Goal: Task Accomplishment & Management: Manage account settings

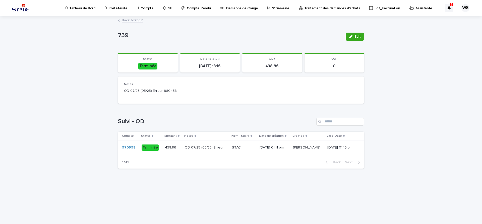
click at [114, 8] on p "Portefeuille" at bounding box center [117, 5] width 19 height 11
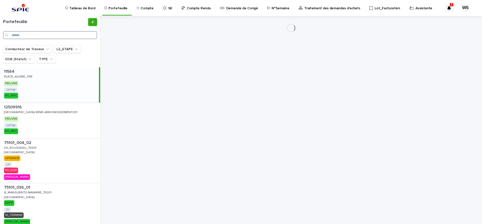
click at [20, 34] on input "Search" at bounding box center [50, 35] width 94 height 8
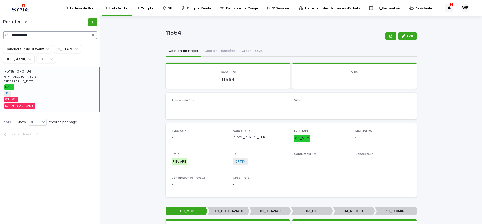
type input "**********"
click at [71, 84] on div "75118_070_04 75118_070_04 6_FRANCOEUR_75018 6_FRANCOEUR_75018 PARIS PARIS NATIF…" at bounding box center [49, 89] width 99 height 45
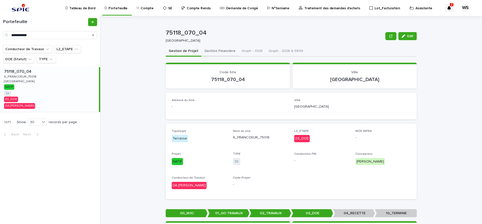
click at [211, 50] on button "Gestion Financière" at bounding box center [219, 51] width 37 height 11
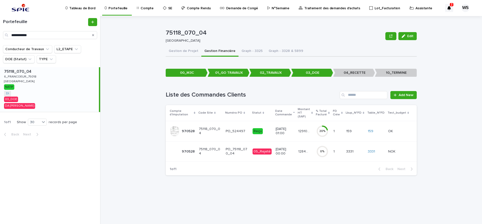
click at [144, 8] on p "Compte" at bounding box center [147, 5] width 13 height 11
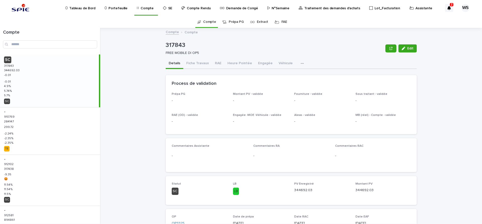
click at [315, 9] on p "Traitement des demandes d'achats" at bounding box center [332, 5] width 56 height 11
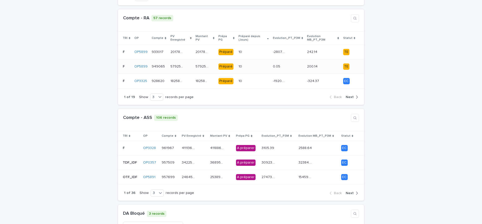
scroll to position [148, 0]
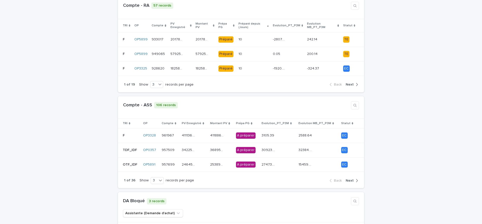
click at [350, 179] on span "Next" at bounding box center [350, 181] width 8 height 4
click at [179, 163] on td "970998 970998" at bounding box center [169, 164] width 20 height 15
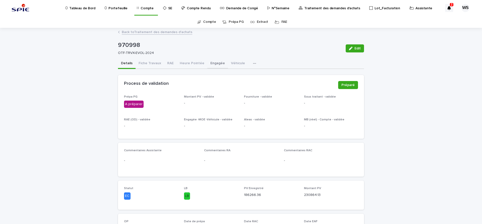
click at [215, 62] on button "Engagée" at bounding box center [217, 63] width 21 height 11
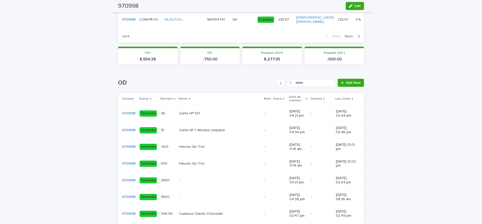
scroll to position [358, 0]
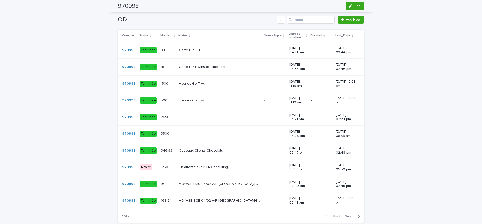
click at [347, 215] on span "Next" at bounding box center [350, 217] width 11 height 4
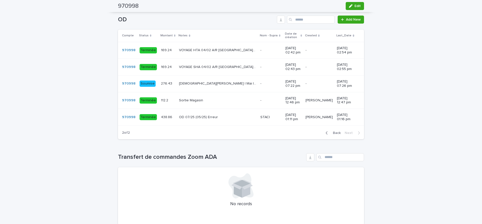
click at [226, 115] on p at bounding box center [217, 117] width 77 height 4
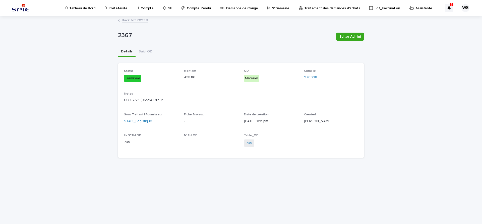
click at [143, 21] on link "Back to 970998" at bounding box center [135, 20] width 26 height 6
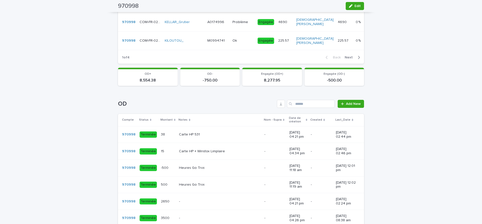
scroll to position [358, 0]
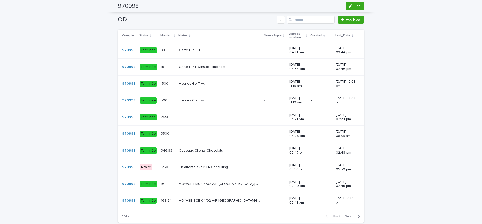
click at [352, 215] on span "Next" at bounding box center [350, 217] width 11 height 4
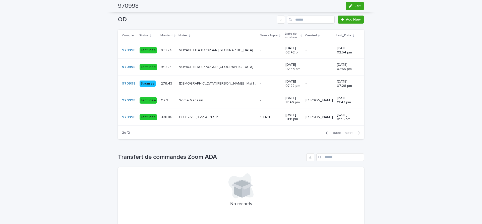
scroll to position [253, 0]
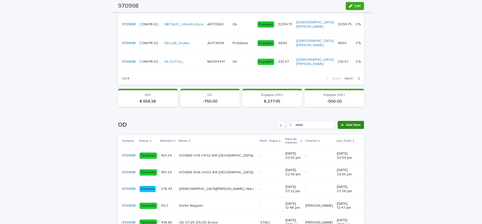
click at [355, 125] on span "Add New" at bounding box center [353, 125] width 15 height 4
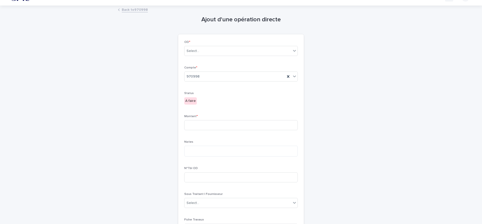
scroll to position [2, 0]
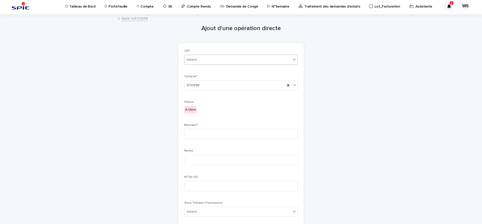
click at [199, 61] on div "Select..." at bounding box center [237, 60] width 107 height 8
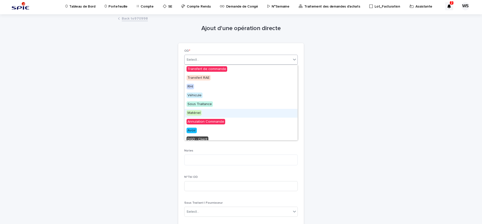
click at [189, 114] on span "Matériel" at bounding box center [193, 113] width 15 height 6
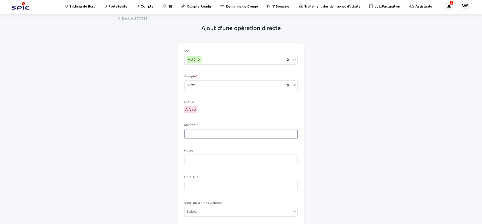
click at [217, 134] on input at bounding box center [240, 134] width 113 height 10
type input "*******"
click at [238, 160] on textarea at bounding box center [240, 160] width 113 height 11
type textarea "*"
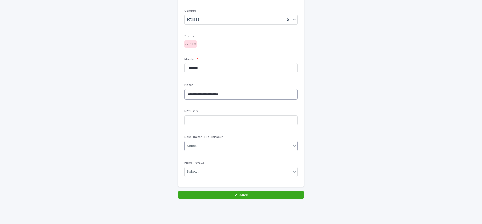
type textarea "**********"
click at [224, 145] on div "Select..." at bounding box center [237, 146] width 107 height 8
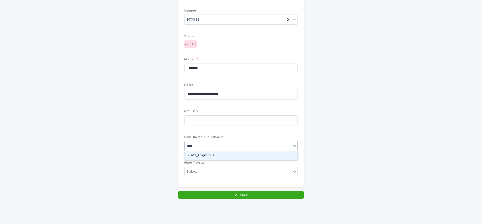
type input "*****"
click at [212, 153] on div "STACI_Logistique" at bounding box center [240, 155] width 113 height 9
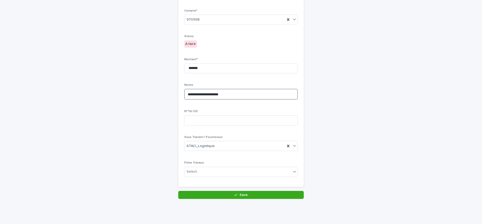
drag, startPoint x: 227, startPoint y: 93, endPoint x: 139, endPoint y: 90, distance: 88.4
click at [184, 90] on textarea "**********" at bounding box center [240, 94] width 113 height 11
click at [250, 195] on button "Save" at bounding box center [240, 195] width 125 height 8
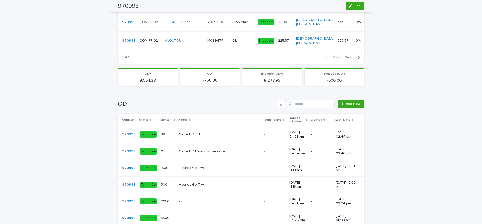
scroll to position [358, 0]
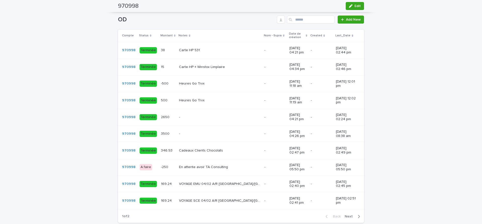
click at [349, 215] on span "Next" at bounding box center [350, 217] width 11 height 4
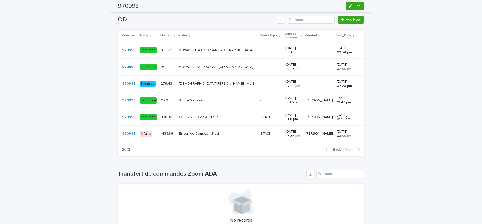
click at [218, 131] on div "Erreur de Compte - Staci Erreur de Compte - Staci" at bounding box center [217, 134] width 77 height 8
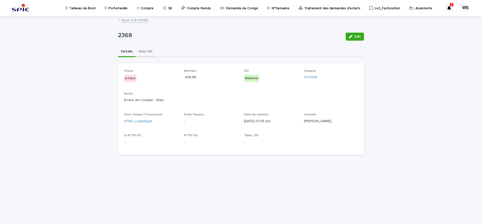
click at [148, 50] on button "Suivi OD" at bounding box center [146, 52] width 20 height 11
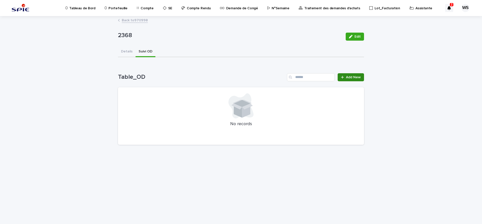
click at [355, 78] on span "Add New" at bounding box center [353, 78] width 15 height 4
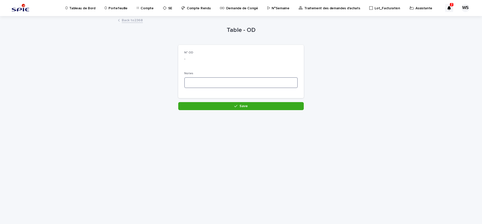
click at [248, 80] on textarea at bounding box center [240, 82] width 113 height 11
paste textarea "**********"
type textarea "**********"
click at [246, 107] on span "Save" at bounding box center [243, 106] width 8 height 4
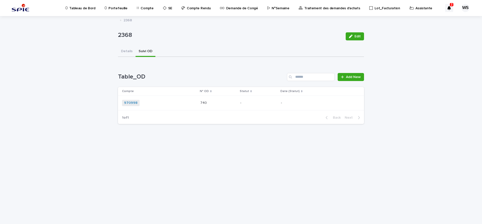
click at [182, 104] on div "970998 + 0" at bounding box center [159, 103] width 74 height 6
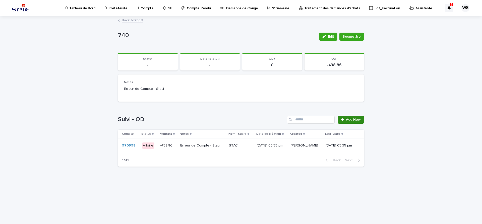
click at [352, 120] on span "Add New" at bounding box center [353, 120] width 15 height 4
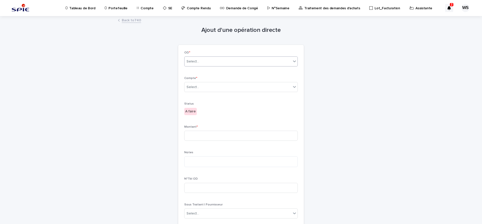
click at [195, 61] on div "Select..." at bounding box center [192, 61] width 13 height 5
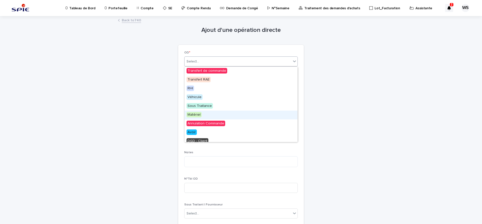
click at [196, 114] on span "Matériel" at bounding box center [193, 115] width 15 height 6
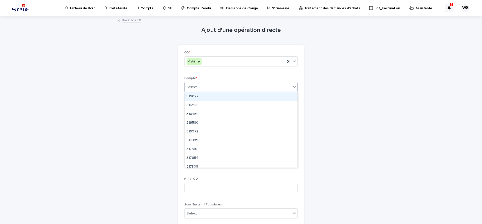
click at [216, 86] on div "Select..." at bounding box center [237, 87] width 107 height 8
type input "******"
click at [192, 96] on div "980458" at bounding box center [240, 96] width 113 height 9
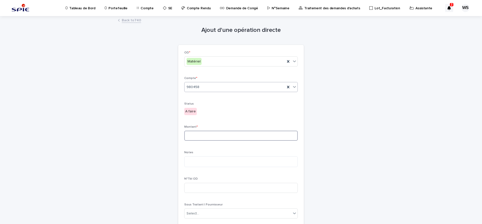
click at [201, 137] on input at bounding box center [240, 136] width 113 height 10
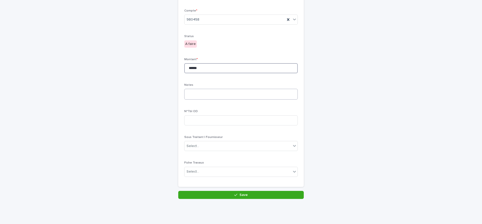
type input "******"
click at [201, 89] on textarea at bounding box center [240, 94] width 113 height 11
paste textarea "**********"
type textarea "**********"
click at [200, 147] on div "Select..." at bounding box center [237, 146] width 107 height 8
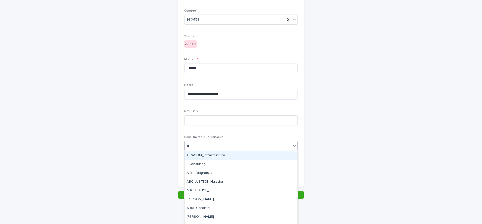
type input "***"
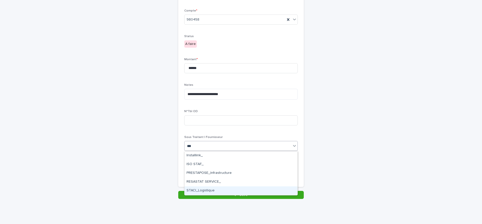
drag, startPoint x: 200, startPoint y: 192, endPoint x: 209, endPoint y: 192, distance: 9.3
click at [199, 192] on div "STACI_Logistique" at bounding box center [240, 190] width 113 height 9
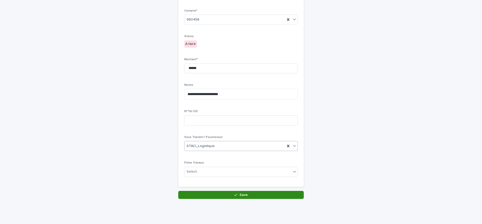
click at [235, 195] on icon "button" at bounding box center [235, 195] width 3 height 4
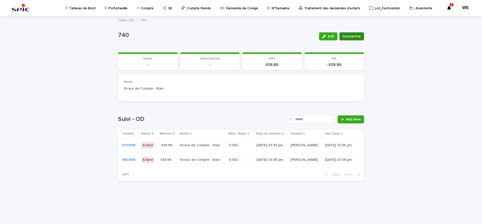
click at [353, 37] on span "Soumettre" at bounding box center [352, 36] width 18 height 5
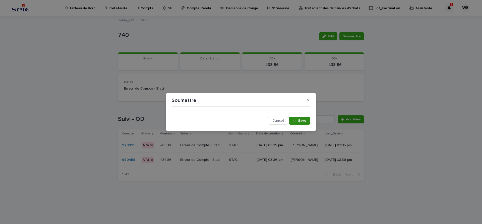
click at [305, 121] on span "Save" at bounding box center [302, 121] width 8 height 4
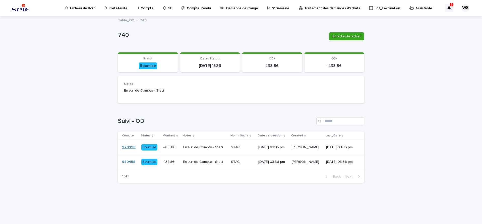
click at [128, 147] on link "970998" at bounding box center [129, 147] width 14 height 4
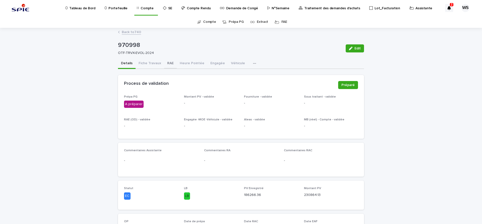
click at [169, 62] on button "RAE" at bounding box center [170, 63] width 13 height 11
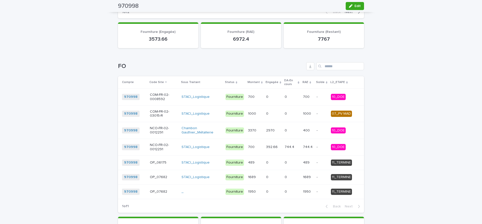
scroll to position [443, 0]
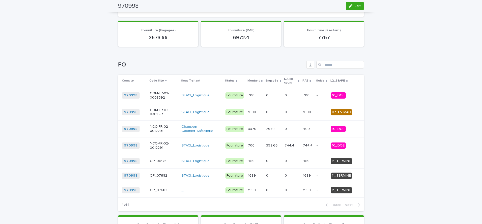
click at [179, 143] on td "NCO-FR-02-0012291" at bounding box center [164, 145] width 32 height 17
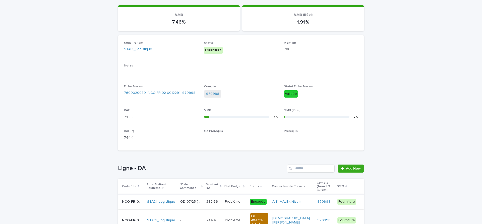
scroll to position [63, 0]
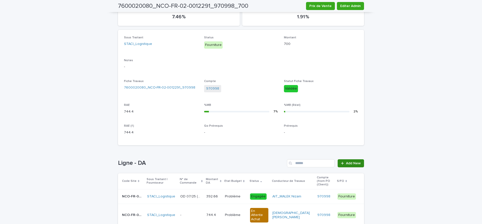
click at [357, 163] on span "Add New" at bounding box center [353, 164] width 15 height 4
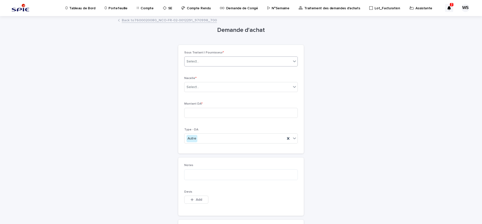
click at [194, 61] on div "Select..." at bounding box center [192, 61] width 13 height 5
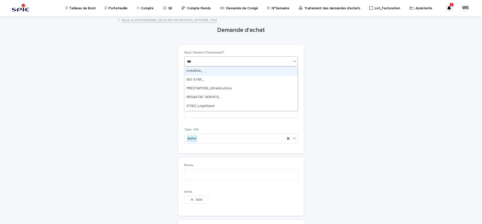
type input "****"
click at [192, 73] on div "STACI_Logistique" at bounding box center [240, 71] width 113 height 9
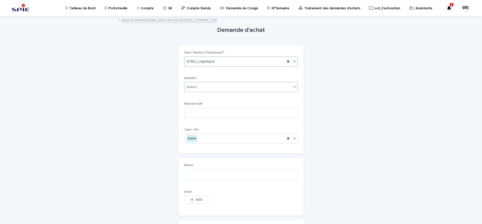
click at [197, 87] on div "Select..." at bounding box center [192, 87] width 13 height 5
click at [191, 105] on span "Non" at bounding box center [190, 105] width 9 height 6
click at [199, 113] on input at bounding box center [240, 113] width 113 height 10
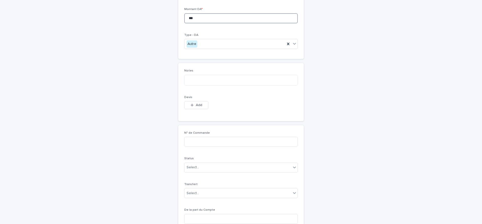
scroll to position [105, 0]
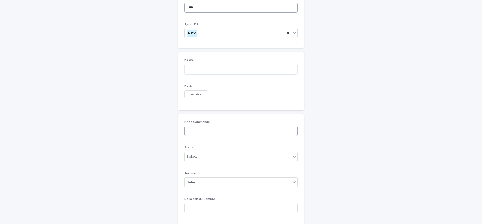
type input "***"
click at [216, 127] on input at bounding box center [240, 131] width 113 height 10
type input "********"
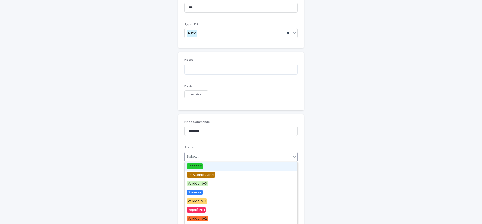
click at [213, 157] on div "Select..." at bounding box center [237, 157] width 107 height 8
click at [193, 166] on span "Engagée" at bounding box center [194, 166] width 17 height 6
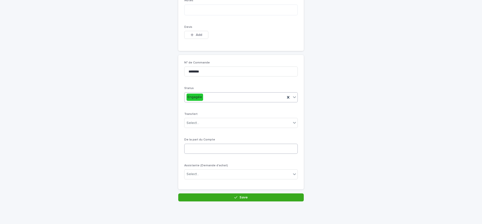
scroll to position [167, 0]
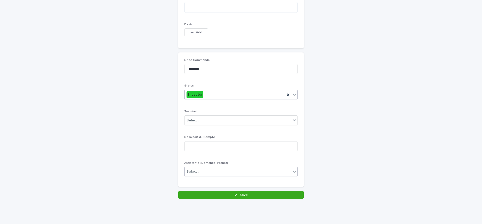
click at [214, 175] on div "Select..." at bounding box center [237, 172] width 107 height 8
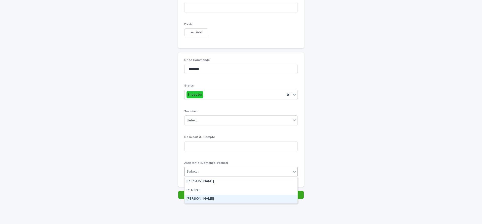
click at [204, 200] on div "[PERSON_NAME]" at bounding box center [240, 199] width 113 height 9
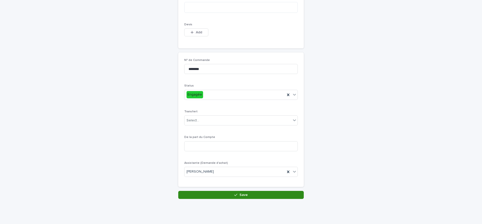
click at [234, 194] on button "Save" at bounding box center [240, 195] width 125 height 8
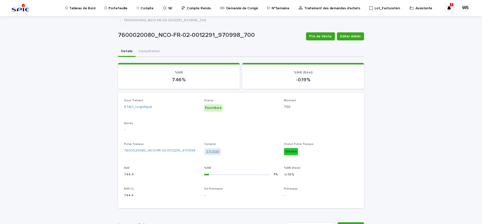
click at [211, 151] on link "970998" at bounding box center [212, 151] width 13 height 5
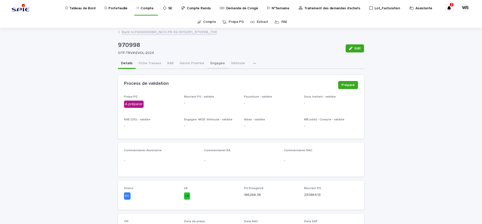
click at [213, 63] on button "Engagée" at bounding box center [217, 63] width 21 height 11
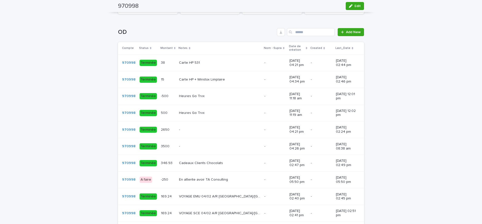
scroll to position [379, 0]
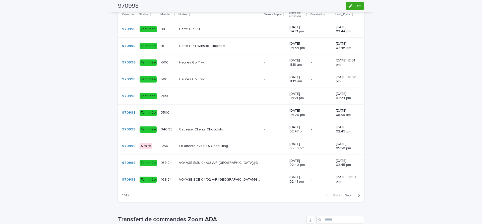
click at [351, 194] on span "Next" at bounding box center [350, 196] width 11 height 4
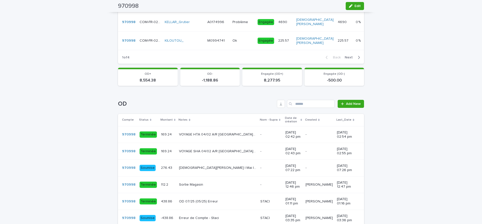
scroll to position [316, 0]
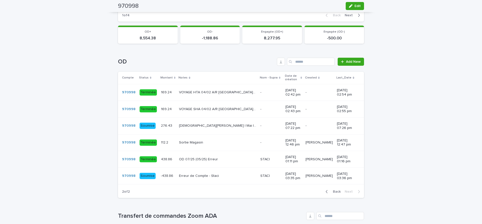
click at [216, 141] on p at bounding box center [217, 143] width 77 height 4
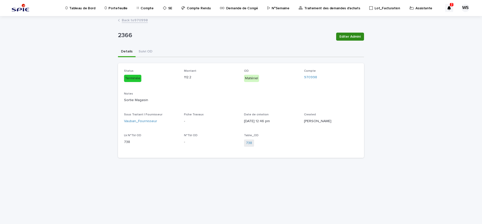
click at [354, 37] on span "Editer Admini" at bounding box center [349, 36] width 21 height 5
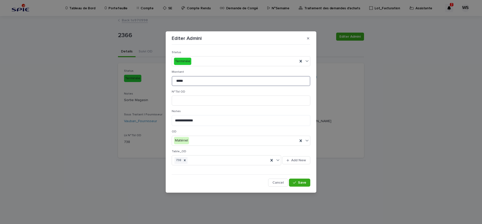
drag, startPoint x: 184, startPoint y: 82, endPoint x: 111, endPoint y: 70, distance: 74.3
click at [172, 76] on input "*****" at bounding box center [241, 81] width 139 height 10
type input "******"
click at [303, 183] on span "Save" at bounding box center [302, 183] width 8 height 4
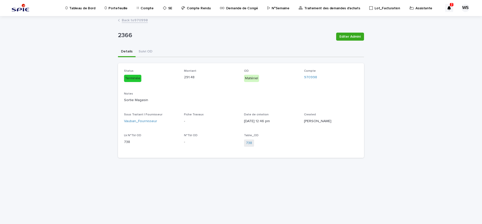
click at [137, 19] on link "Back to 970998" at bounding box center [135, 20] width 26 height 6
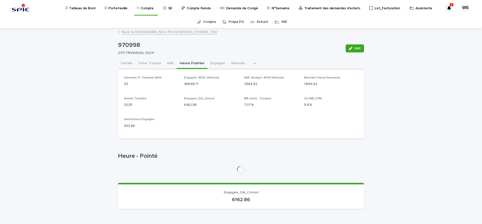
click at [185, 64] on button "Heure Pointée" at bounding box center [192, 63] width 31 height 11
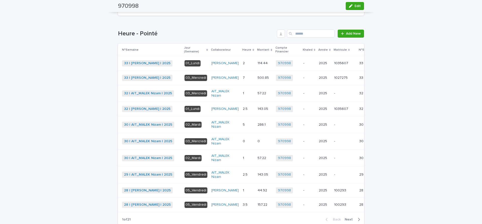
scroll to position [148, 0]
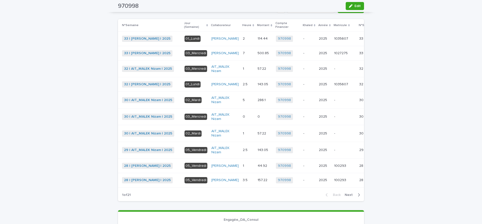
click at [349, 197] on span "Next" at bounding box center [350, 195] width 11 height 4
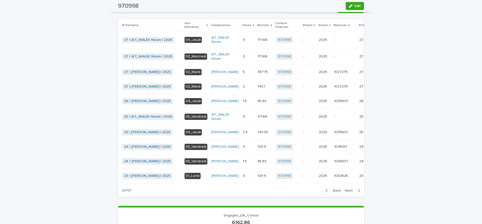
click at [349, 192] on span "Next" at bounding box center [350, 191] width 11 height 4
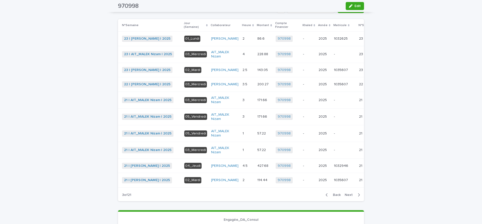
click at [349, 197] on span "Next" at bounding box center [350, 195] width 11 height 4
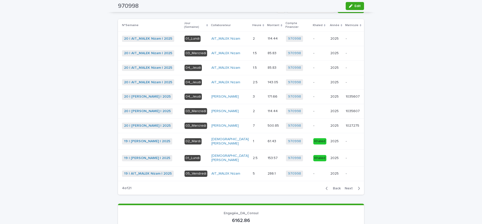
click at [349, 190] on span "Next" at bounding box center [350, 189] width 11 height 4
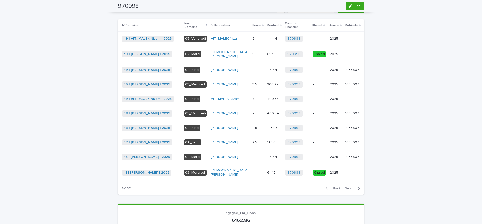
click at [347, 190] on span "Next" at bounding box center [350, 189] width 11 height 4
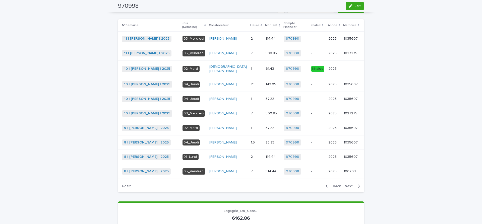
click at [350, 186] on span "Next" at bounding box center [350, 186] width 11 height 4
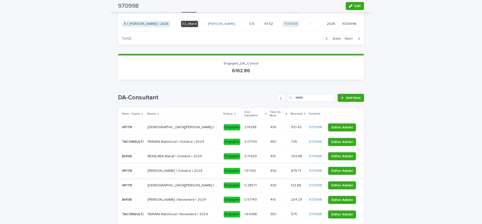
scroll to position [358, 0]
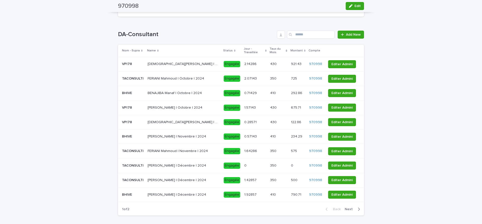
click at [350, 208] on span "Next" at bounding box center [350, 210] width 11 height 4
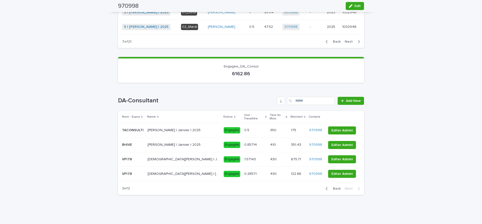
scroll to position [288, 0]
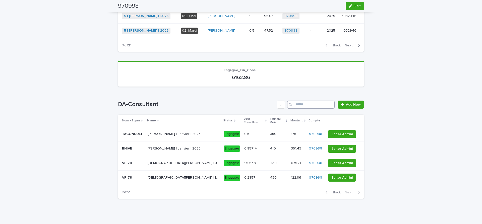
drag, startPoint x: 309, startPoint y: 107, endPoint x: 295, endPoint y: 103, distance: 14.2
click at [308, 106] on input "Search" at bounding box center [311, 105] width 48 height 8
type input "***"
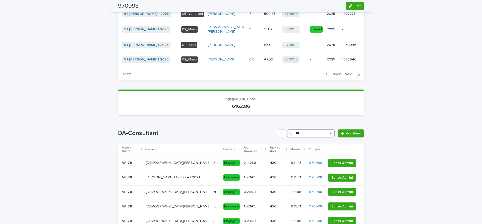
scroll to position [303, 0]
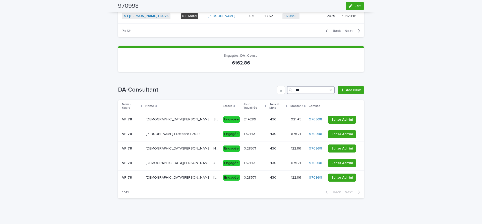
drag, startPoint x: 309, startPoint y: 89, endPoint x: 233, endPoint y: 88, distance: 76.5
click at [287, 88] on input "***" at bounding box center [311, 90] width 48 height 8
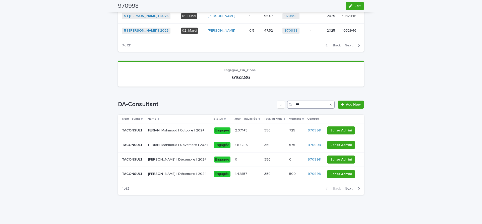
scroll to position [288, 0]
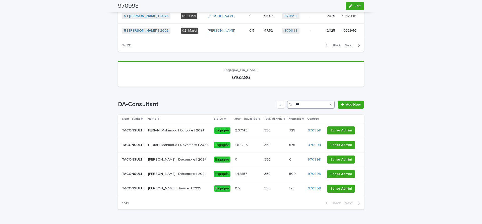
type input "***"
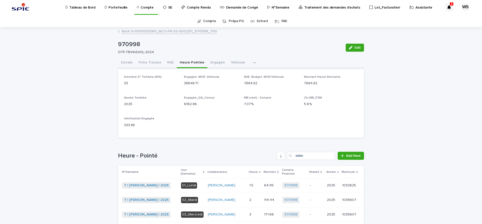
scroll to position [0, 0]
click at [212, 62] on button "Engagée" at bounding box center [217, 63] width 21 height 11
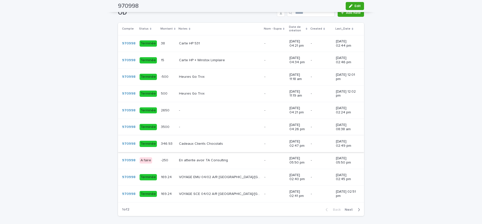
scroll to position [358, 0]
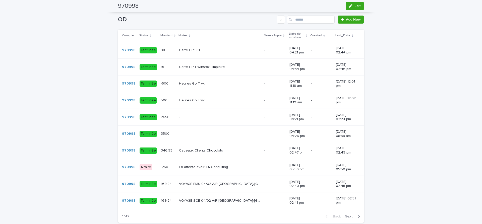
click at [350, 215] on span "Next" at bounding box center [350, 217] width 11 height 4
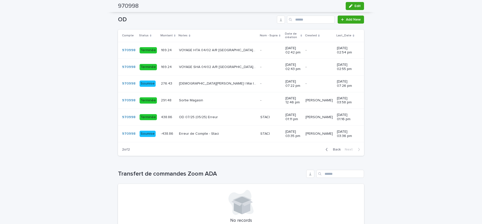
click at [213, 98] on p at bounding box center [217, 100] width 77 height 4
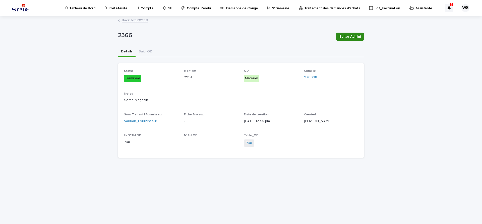
click at [356, 37] on span "Editer Admini" at bounding box center [349, 36] width 21 height 5
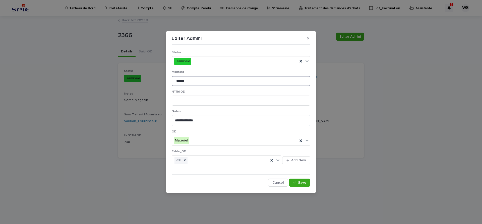
drag, startPoint x: 194, startPoint y: 80, endPoint x: 78, endPoint y: 75, distance: 116.5
click at [172, 76] on input "******" at bounding box center [241, 81] width 139 height 10
type input "******"
click at [302, 179] on button "Save" at bounding box center [299, 183] width 21 height 8
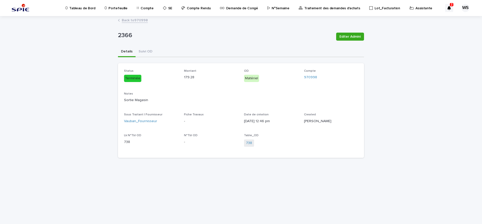
click at [141, 21] on link "Back to 970998" at bounding box center [135, 20] width 26 height 6
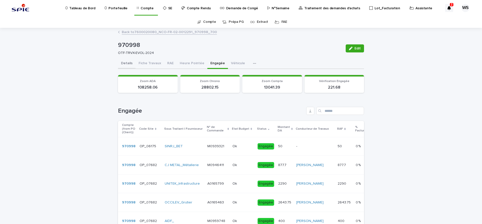
click at [131, 63] on button "Details" at bounding box center [127, 63] width 18 height 11
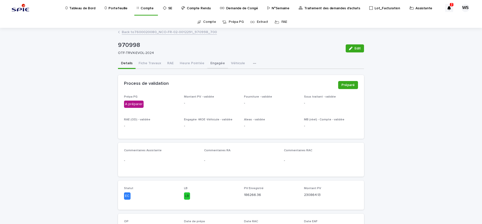
click at [215, 63] on button "Engagée" at bounding box center [217, 63] width 21 height 11
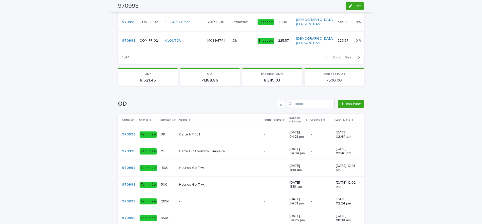
scroll to position [358, 0]
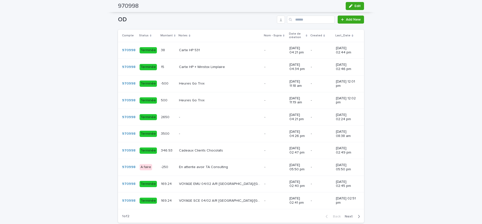
click at [349, 215] on span "Next" at bounding box center [350, 217] width 11 height 4
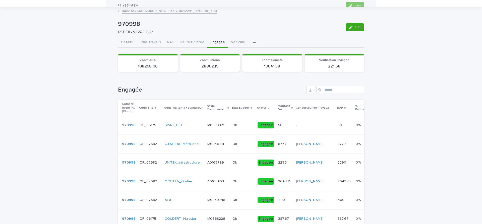
scroll to position [0, 0]
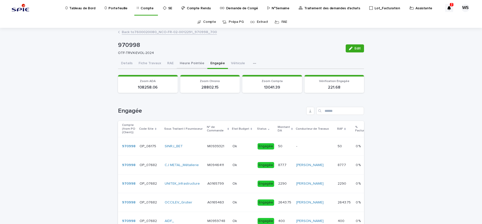
click at [197, 63] on button "Heure Pointée" at bounding box center [192, 63] width 31 height 11
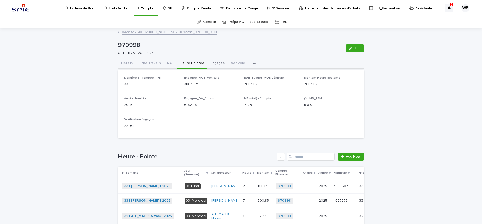
click at [213, 62] on button "Engagée" at bounding box center [217, 63] width 21 height 11
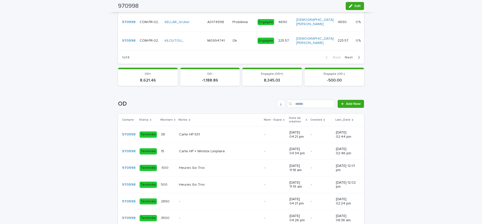
scroll to position [358, 0]
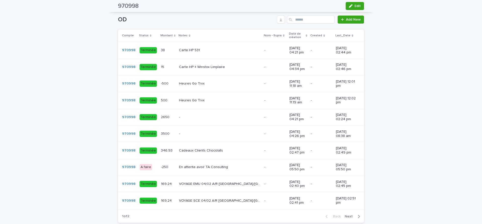
click at [349, 215] on span "Next" at bounding box center [350, 217] width 11 height 4
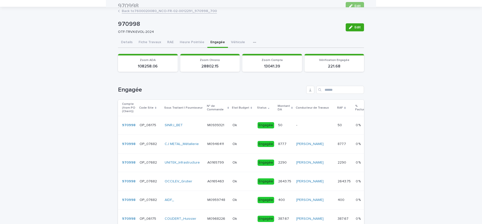
scroll to position [0, 0]
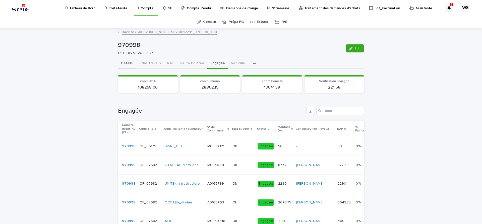
click at [126, 63] on button "Details" at bounding box center [127, 63] width 18 height 11
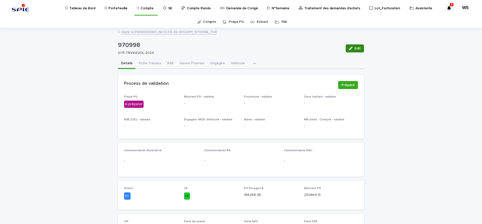
click at [358, 47] on span "Edit" at bounding box center [357, 49] width 6 height 4
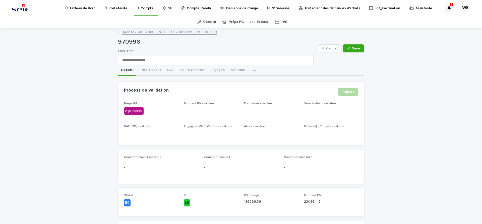
scroll to position [84, 0]
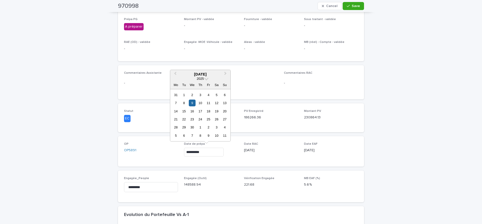
click at [219, 154] on input "**********" at bounding box center [204, 152] width 40 height 9
click at [226, 73] on button "Next Month" at bounding box center [226, 75] width 8 height 8
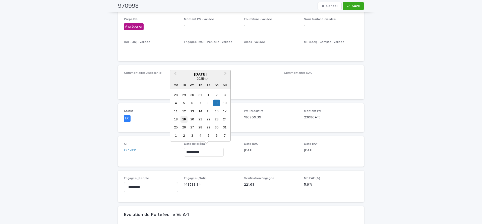
click at [184, 120] on div "19" at bounding box center [183, 119] width 7 height 7
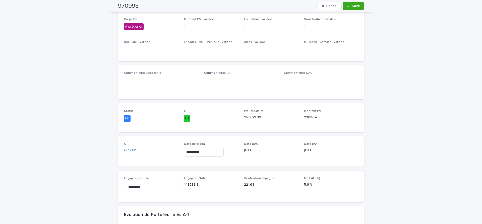
type input "**********"
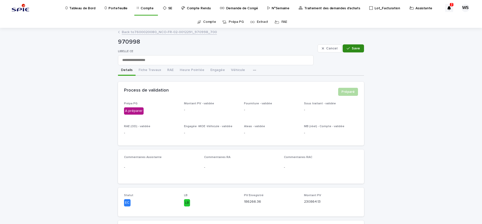
click at [358, 48] on span "Save" at bounding box center [356, 49] width 8 height 4
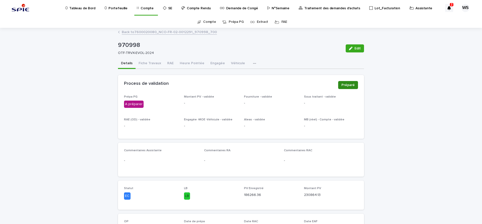
click at [351, 85] on span "Préparé" at bounding box center [347, 85] width 13 height 5
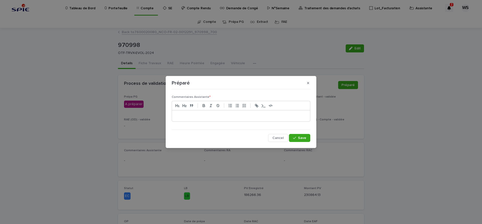
click at [184, 115] on p at bounding box center [241, 115] width 130 height 5
click at [304, 138] on span "Save" at bounding box center [302, 138] width 8 height 4
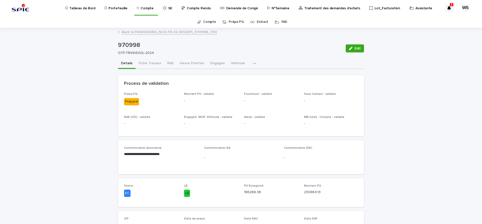
click at [327, 9] on p "Traitement des demandes d'achats" at bounding box center [332, 5] width 56 height 11
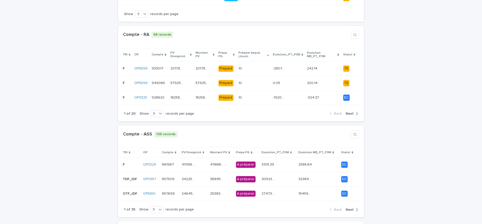
scroll to position [148, 0]
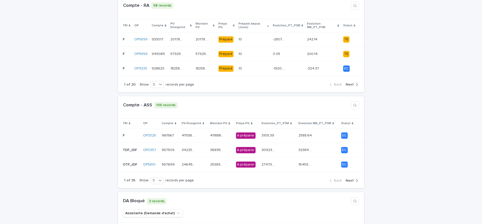
click at [351, 179] on span "Next" at bounding box center [350, 181] width 8 height 4
click at [349, 179] on span "Next" at bounding box center [350, 181] width 8 height 4
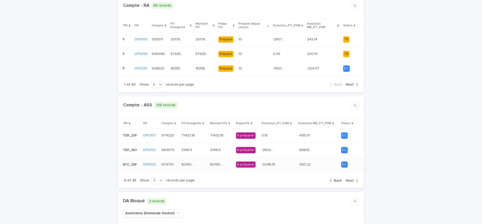
click at [201, 161] on div "80190.81 80190.81" at bounding box center [193, 165] width 25 height 8
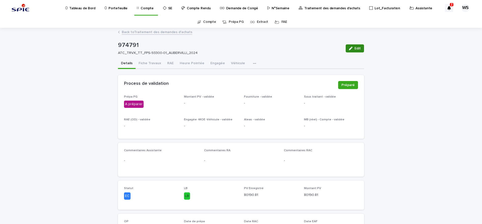
click at [359, 48] on span "Edit" at bounding box center [357, 49] width 6 height 4
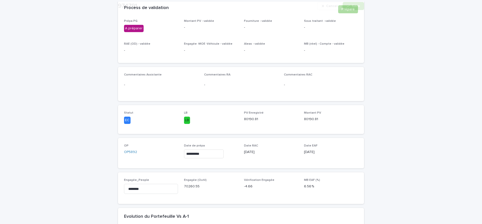
scroll to position [84, 0]
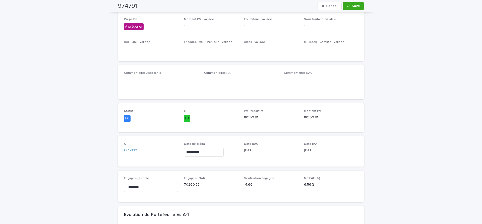
click at [214, 150] on input "**********" at bounding box center [204, 152] width 40 height 9
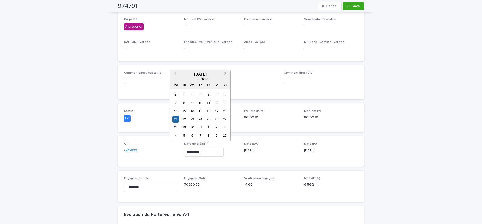
click at [226, 73] on button "Next Month" at bounding box center [226, 75] width 8 height 8
click at [184, 119] on div "19" at bounding box center [183, 119] width 7 height 7
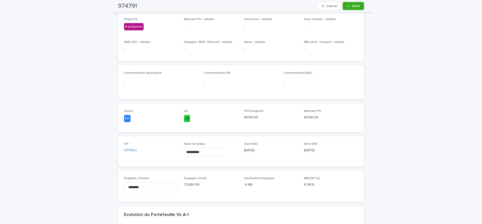
type input "**********"
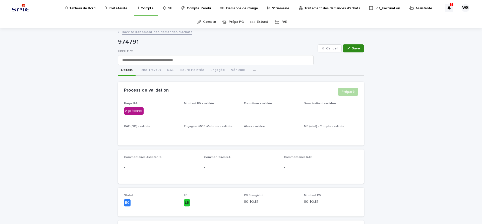
click at [360, 49] on span "Save" at bounding box center [356, 49] width 8 height 4
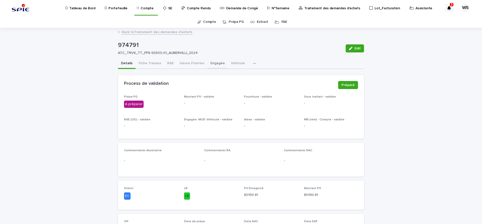
click at [212, 63] on button "Engagée" at bounding box center [217, 63] width 21 height 11
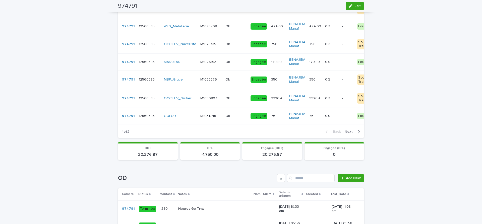
scroll to position [274, 0]
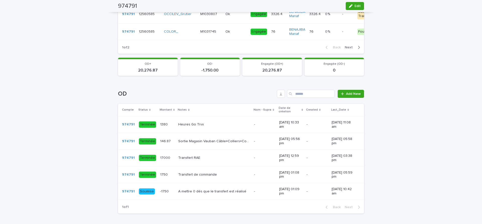
click at [226, 173] on p at bounding box center [214, 175] width 72 height 4
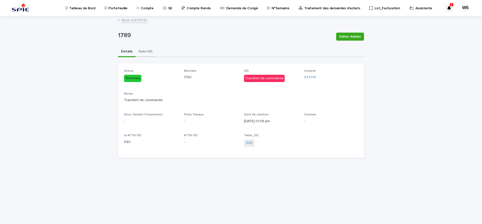
click at [148, 50] on button "Suivi OD" at bounding box center [146, 52] width 20 height 11
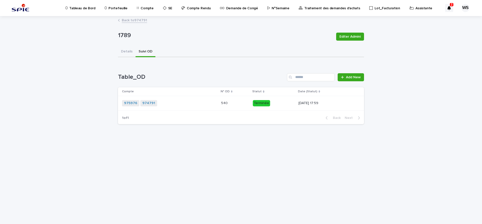
click at [137, 21] on link "Back to 974791" at bounding box center [134, 20] width 25 height 6
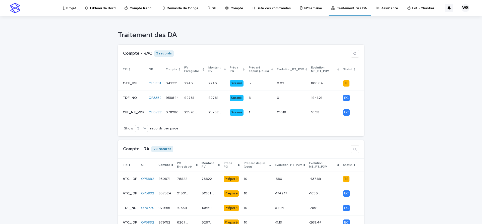
click at [381, 8] on p "Assistante" at bounding box center [389, 5] width 17 height 11
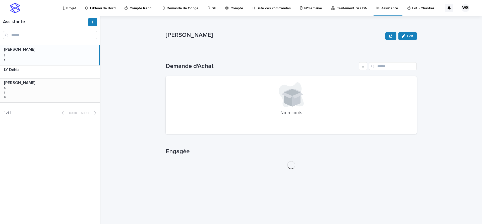
click at [49, 92] on div "WATEL Sandrine WATEL Sandrine 5 5 1 1 6 6" at bounding box center [50, 91] width 100 height 24
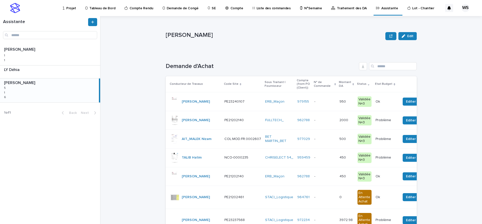
click at [314, 122] on p at bounding box center [324, 120] width 21 height 4
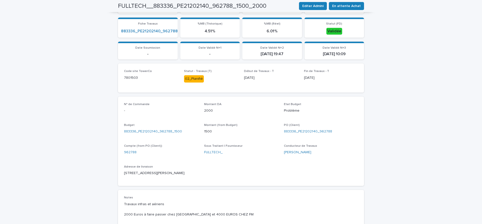
scroll to position [190, 0]
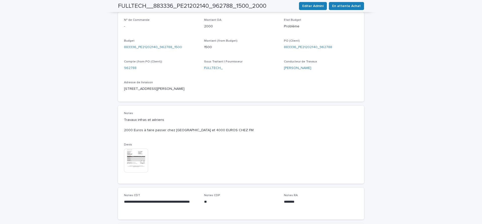
click at [138, 162] on img at bounding box center [136, 161] width 24 height 24
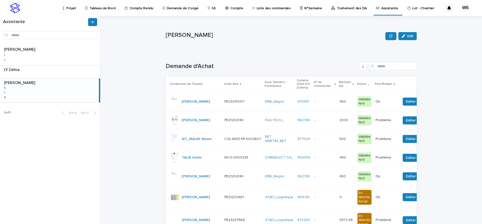
click at [314, 122] on p at bounding box center [324, 120] width 21 height 4
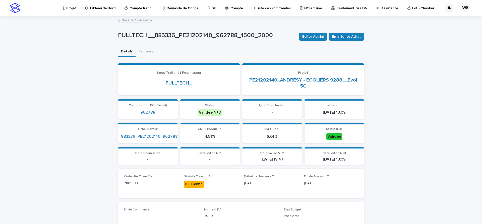
click at [233, 8] on p "Compte" at bounding box center [236, 5] width 13 height 11
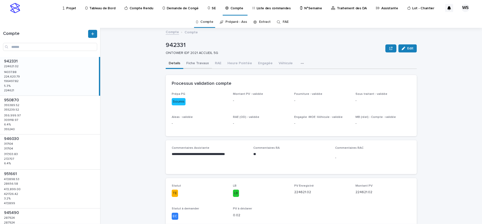
click at [191, 63] on button "Fiche Travaux" at bounding box center [197, 63] width 29 height 11
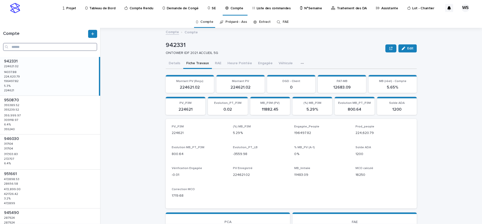
click at [39, 48] on input "Search" at bounding box center [50, 47] width 94 height 8
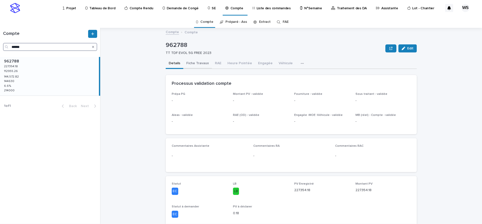
type input "******"
click at [197, 63] on button "Fiche Travaux" at bounding box center [197, 63] width 29 height 11
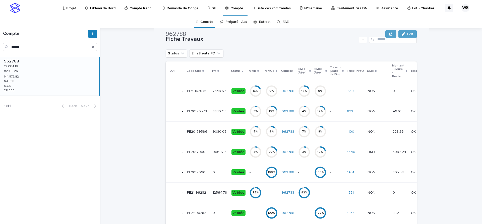
scroll to position [242, 0]
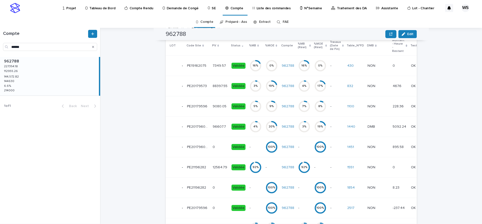
click at [218, 94] on td "88397.55 88397.55" at bounding box center [220, 86] width 19 height 20
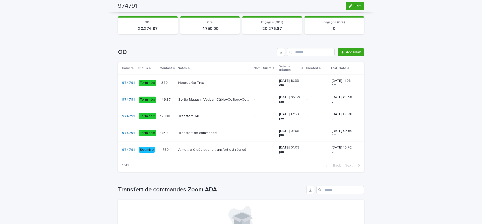
scroll to position [316, 0]
click at [215, 153] on div "A mettre 0 dès que le transfert est réalisé A mettre 0 dès que le transfert est…" at bounding box center [214, 149] width 72 height 8
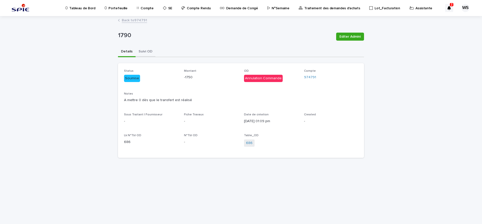
click at [150, 51] on button "Suivi OD" at bounding box center [146, 52] width 20 height 11
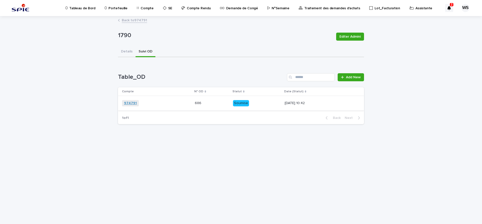
click at [129, 104] on link "974791" at bounding box center [130, 103] width 13 height 4
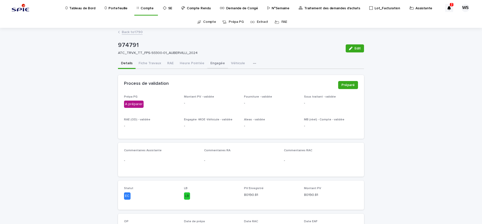
click at [216, 63] on button "Engagée" at bounding box center [217, 63] width 21 height 11
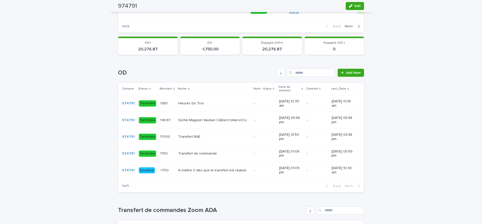
scroll to position [379, 0]
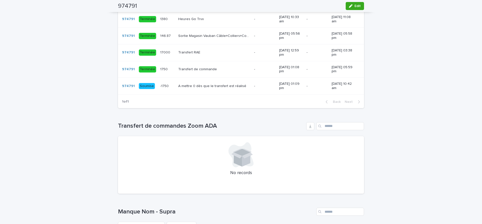
click at [225, 69] on p at bounding box center [214, 69] width 72 height 4
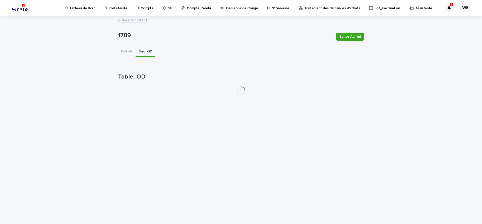
click at [146, 51] on button "Suivi OD" at bounding box center [146, 52] width 20 height 11
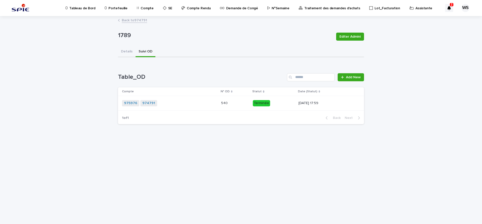
click at [186, 103] on div "975976 974791 + 0" at bounding box center [166, 103] width 88 height 6
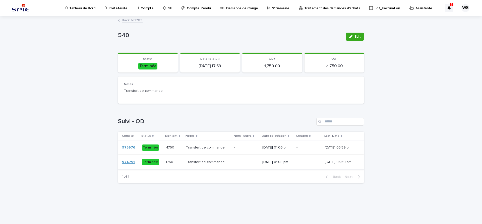
click at [130, 161] on link "974791" at bounding box center [128, 162] width 13 height 4
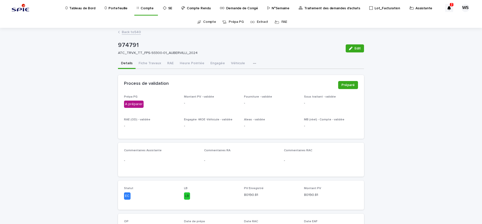
click at [214, 65] on button "Engagée" at bounding box center [217, 63] width 21 height 11
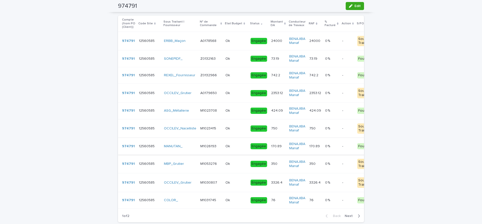
scroll to position [42, 0]
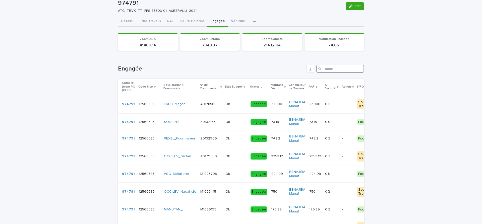
click at [338, 69] on input "Search" at bounding box center [340, 69] width 48 height 8
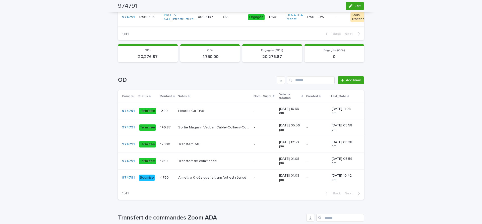
scroll to position [24, 0]
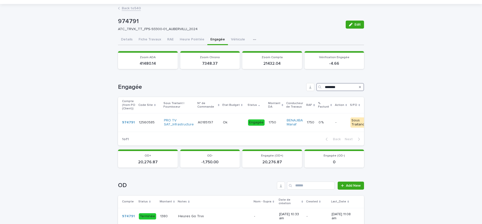
type input "********"
click at [127, 40] on button "Details" at bounding box center [127, 40] width 18 height 11
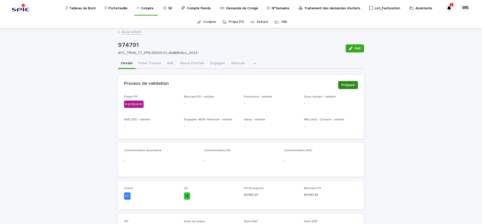
click at [350, 86] on span "Préparé" at bounding box center [347, 85] width 13 height 5
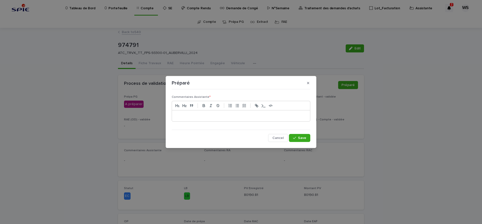
click at [182, 117] on p at bounding box center [241, 115] width 130 height 5
click at [303, 140] on button "Save" at bounding box center [299, 138] width 21 height 8
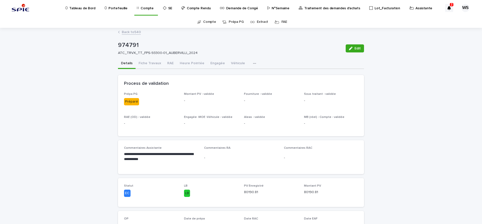
click at [314, 8] on p "Traitement des demandes d'achats" at bounding box center [332, 5] width 56 height 11
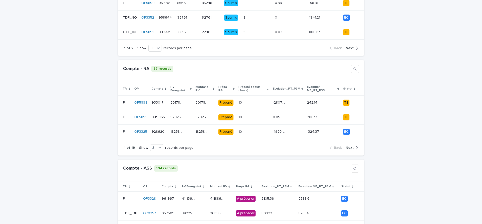
scroll to position [169, 0]
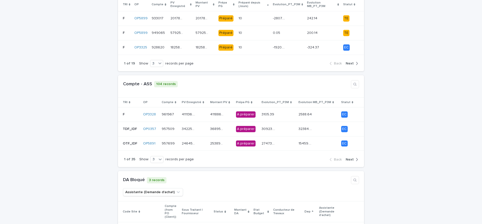
click at [350, 158] on span "Next" at bounding box center [350, 160] width 8 height 4
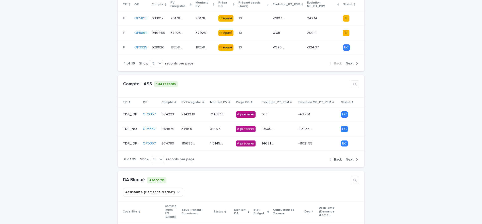
click at [350, 158] on span "Next" at bounding box center [350, 160] width 8 height 4
click at [177, 117] on td "975200 975200" at bounding box center [169, 114] width 20 height 15
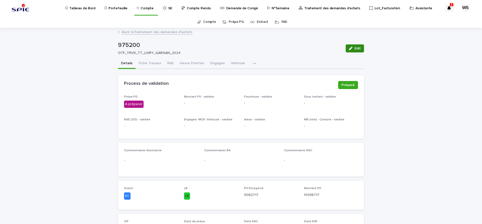
click at [360, 48] on span "Edit" at bounding box center [357, 49] width 6 height 4
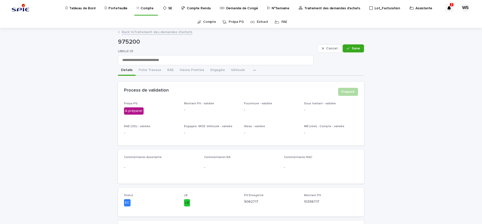
scroll to position [84, 0]
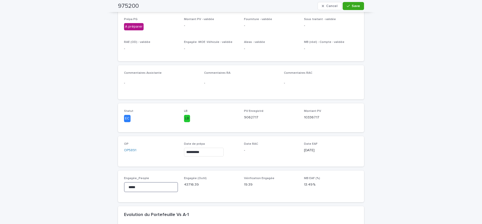
drag, startPoint x: 148, startPoint y: 186, endPoint x: 36, endPoint y: 182, distance: 111.5
click at [124, 182] on input "*****" at bounding box center [151, 187] width 54 height 10
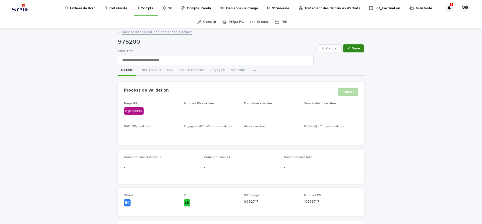
type input "********"
click at [358, 49] on span "Save" at bounding box center [356, 49] width 8 height 4
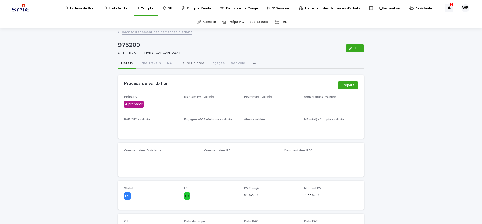
click at [188, 64] on button "Heure Pointée" at bounding box center [192, 63] width 31 height 11
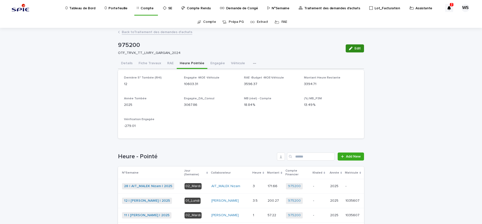
click at [361, 48] on button "Edit" at bounding box center [355, 48] width 18 height 8
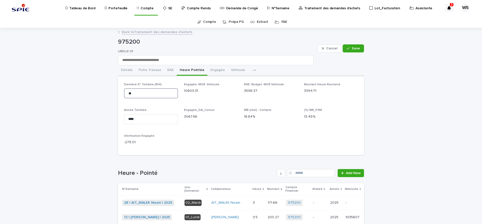
drag, startPoint x: 138, startPoint y: 97, endPoint x: 103, endPoint y: 94, distance: 35.6
click at [124, 94] on input "**" at bounding box center [151, 93] width 54 height 10
type input "**"
click at [358, 48] on span "Save" at bounding box center [356, 49] width 8 height 4
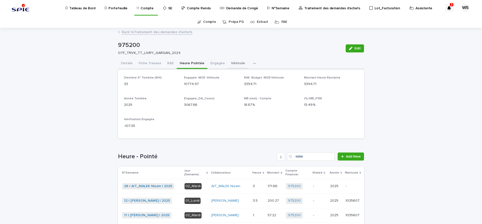
click at [233, 62] on button "Véhicule" at bounding box center [238, 63] width 20 height 11
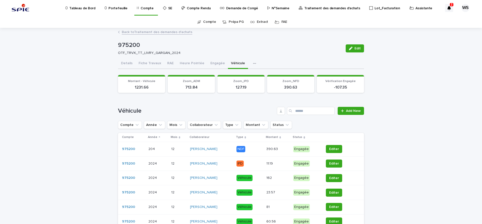
scroll to position [84, 0]
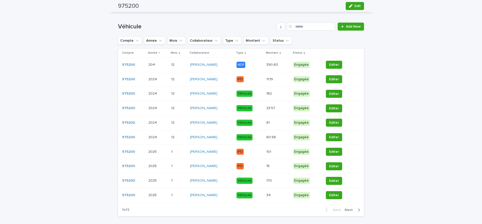
click at [351, 209] on span "Next" at bounding box center [350, 210] width 11 height 4
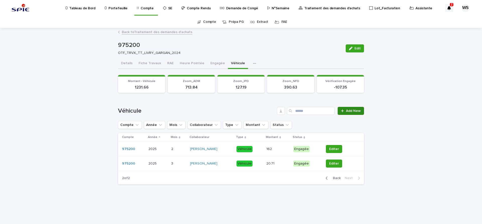
click at [359, 111] on span "Add New" at bounding box center [353, 111] width 15 height 4
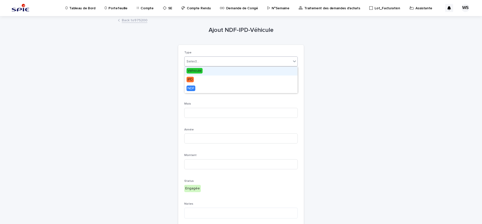
click at [207, 64] on div "Select..." at bounding box center [237, 61] width 107 height 8
click at [200, 72] on span "Véhicule" at bounding box center [194, 71] width 16 height 6
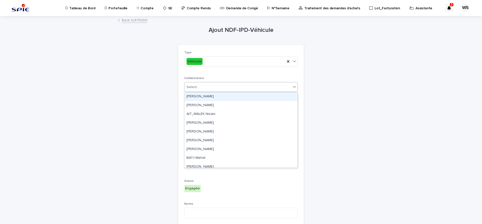
click at [208, 89] on div "Select..." at bounding box center [237, 87] width 107 height 8
type input "***"
click at [196, 97] on div "[PERSON_NAME]" at bounding box center [240, 96] width 113 height 9
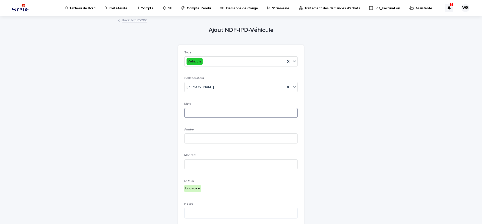
drag, startPoint x: 197, startPoint y: 111, endPoint x: 201, endPoint y: 105, distance: 6.4
click at [197, 110] on input at bounding box center [240, 113] width 113 height 10
type input "*"
type input "****"
type input "**"
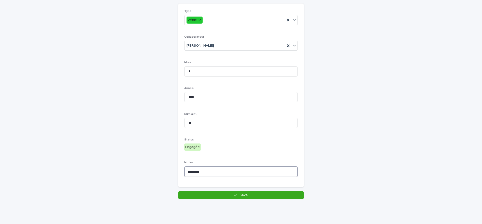
scroll to position [42, 0]
type textarea "*********"
click at [253, 196] on button "Save" at bounding box center [240, 195] width 125 height 8
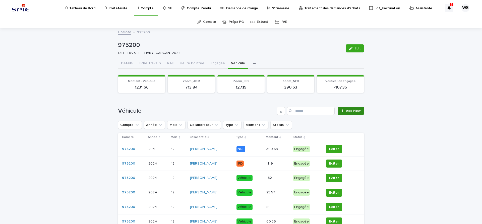
click at [351, 111] on span "Add New" at bounding box center [353, 111] width 15 height 4
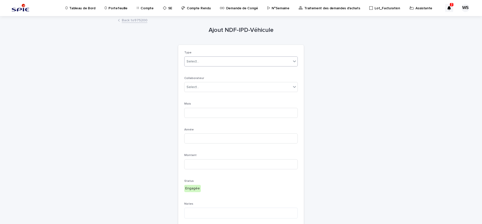
click at [195, 62] on div "Select..." at bounding box center [192, 61] width 13 height 5
click at [193, 69] on span "Véhicule" at bounding box center [194, 71] width 16 height 6
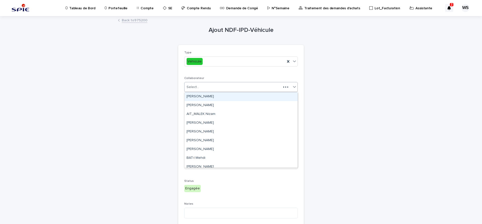
click at [197, 88] on div "Select..." at bounding box center [192, 87] width 13 height 5
type input "***"
click at [195, 97] on div "[PERSON_NAME]" at bounding box center [240, 96] width 113 height 9
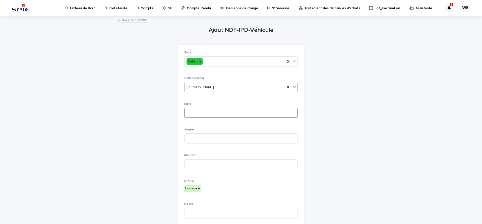
click at [196, 111] on input at bounding box center [240, 113] width 113 height 10
type input "*"
type input "****"
type input "**"
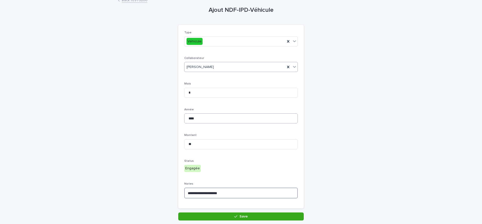
scroll to position [42, 0]
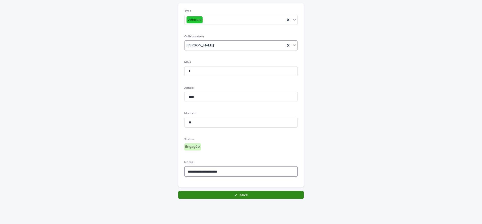
type textarea "**********"
click at [254, 194] on button "Save" at bounding box center [240, 195] width 125 height 8
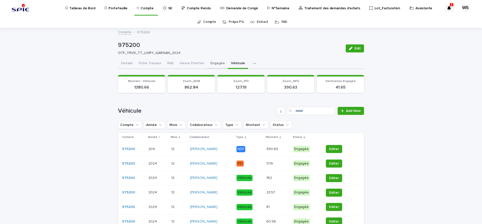
click at [216, 63] on button "Engagée" at bounding box center [217, 63] width 21 height 11
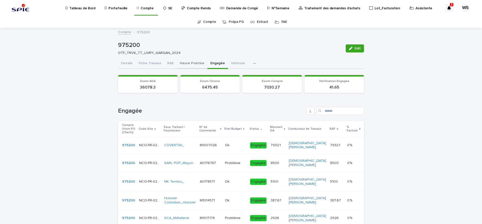
click at [191, 62] on button "Heure Pointée" at bounding box center [192, 63] width 31 height 11
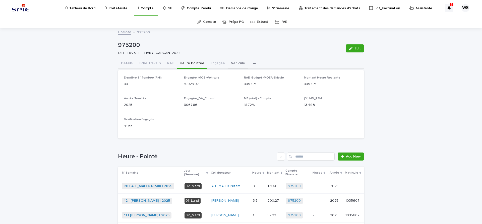
click at [231, 64] on button "Véhicule" at bounding box center [238, 63] width 20 height 11
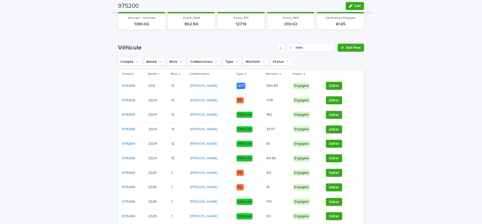
scroll to position [84, 0]
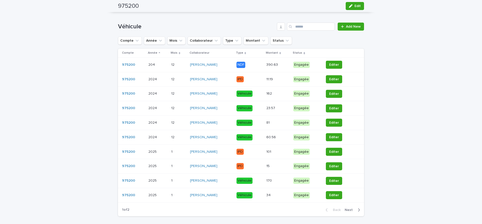
click at [351, 210] on span "Next" at bounding box center [350, 210] width 11 height 4
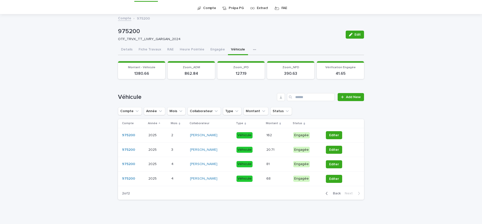
scroll to position [19, 0]
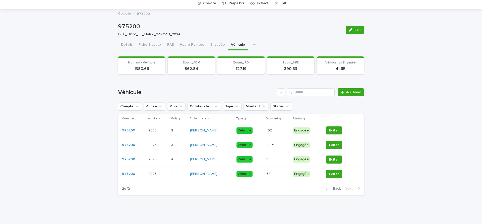
click at [339, 188] on span "Back" at bounding box center [335, 189] width 11 height 4
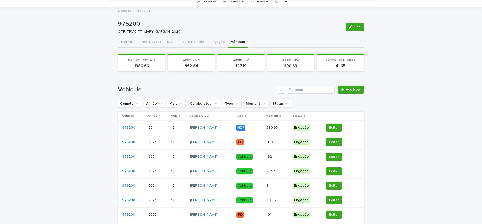
scroll to position [0, 0]
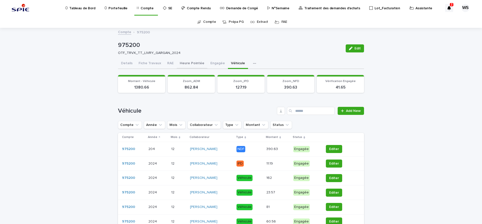
click at [189, 62] on button "Heure Pointée" at bounding box center [192, 63] width 31 height 11
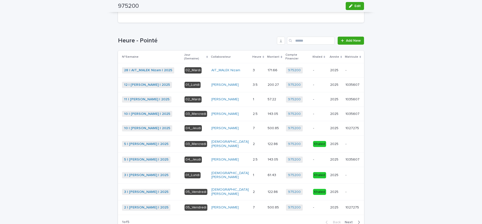
scroll to position [148, 0]
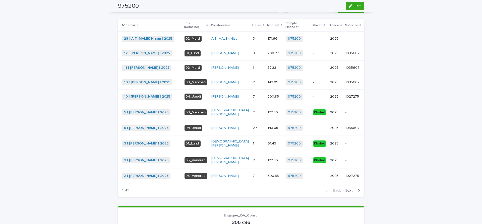
click at [349, 192] on span "Next" at bounding box center [350, 191] width 11 height 4
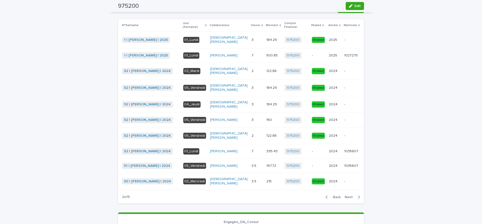
click at [348, 199] on span "Next" at bounding box center [350, 197] width 11 height 4
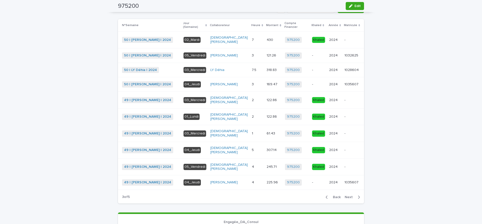
click at [350, 197] on span "Next" at bounding box center [350, 197] width 11 height 4
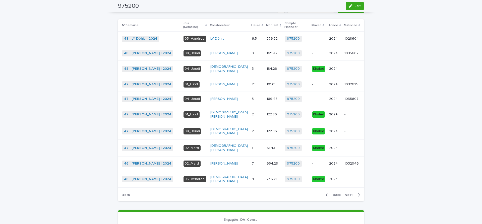
click at [350, 196] on span "Next" at bounding box center [350, 195] width 11 height 4
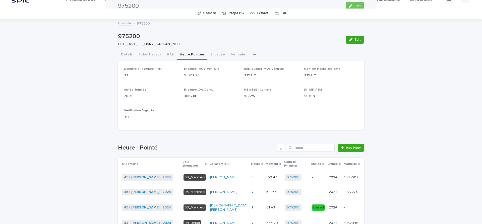
scroll to position [0, 0]
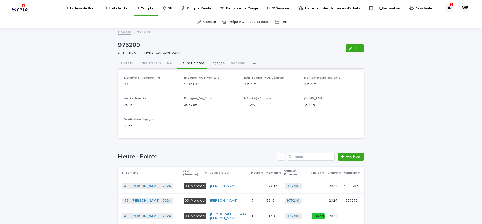
click at [215, 62] on button "Engagée" at bounding box center [217, 63] width 21 height 11
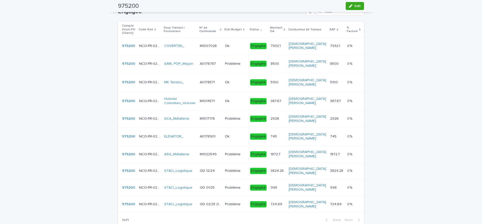
scroll to position [105, 0]
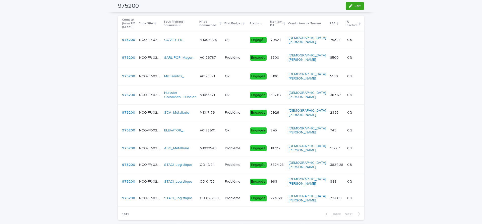
click at [224, 172] on td "Problème Problème" at bounding box center [235, 165] width 25 height 17
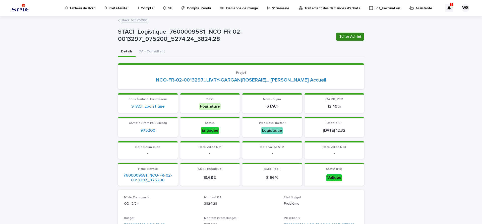
click at [350, 37] on span "Editer Admini" at bounding box center [349, 36] width 21 height 5
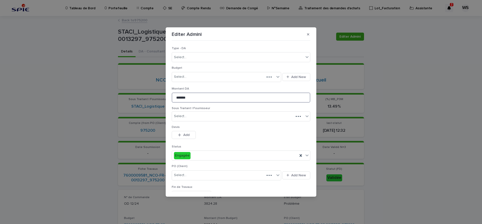
click at [183, 96] on input "*******" at bounding box center [241, 98] width 139 height 10
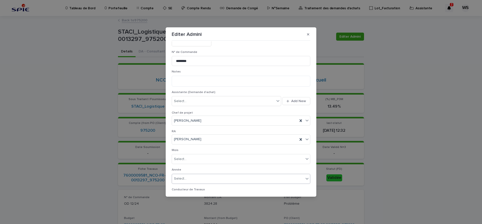
scroll to position [242, 0]
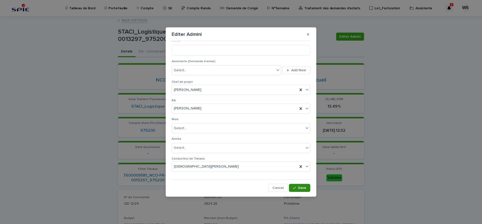
type input "*******"
click at [302, 187] on span "Save" at bounding box center [302, 188] width 8 height 4
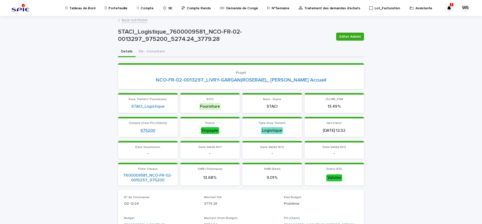
click at [150, 130] on link "975200" at bounding box center [147, 130] width 15 height 5
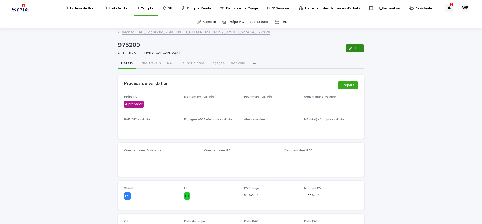
click at [359, 50] on span "Edit" at bounding box center [357, 49] width 6 height 4
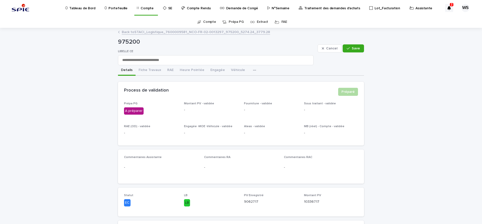
scroll to position [84, 0]
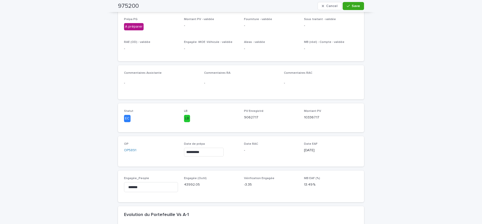
click at [211, 150] on input "**********" at bounding box center [204, 152] width 40 height 9
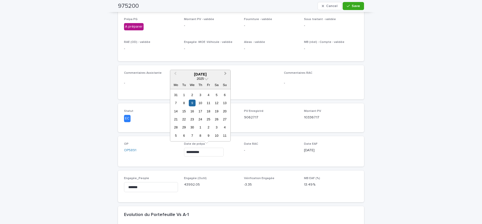
click at [225, 73] on span "Next Month" at bounding box center [225, 74] width 0 height 7
click at [185, 120] on div "19" at bounding box center [183, 119] width 7 height 7
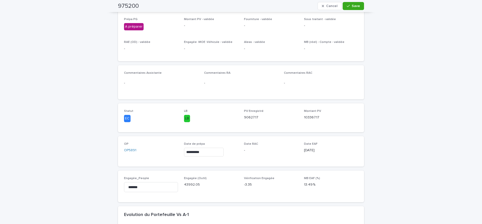
type input "**********"
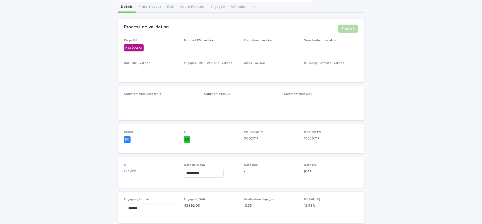
scroll to position [0, 0]
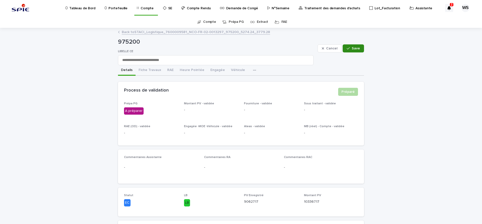
click at [355, 48] on span "Save" at bounding box center [356, 49] width 8 height 4
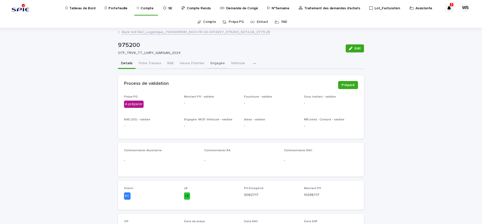
click at [211, 63] on button "Engagée" at bounding box center [217, 63] width 21 height 11
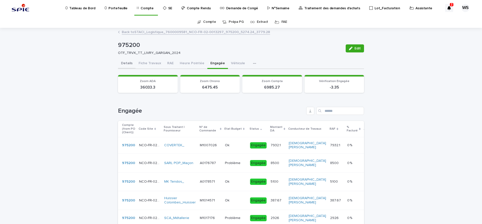
click at [124, 64] on button "Details" at bounding box center [127, 63] width 18 height 11
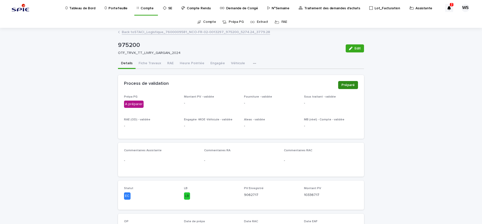
click at [349, 85] on span "Préparé" at bounding box center [347, 85] width 13 height 5
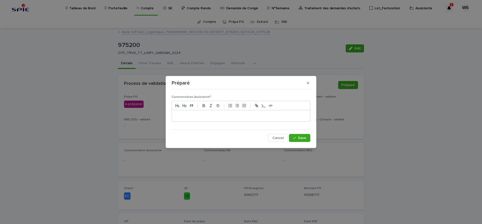
click at [221, 115] on p at bounding box center [241, 115] width 130 height 5
click at [305, 139] on span "Save" at bounding box center [302, 138] width 8 height 4
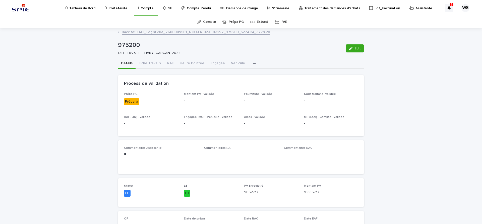
click at [335, 7] on p "Traitement des demandes d'achats" at bounding box center [332, 5] width 56 height 11
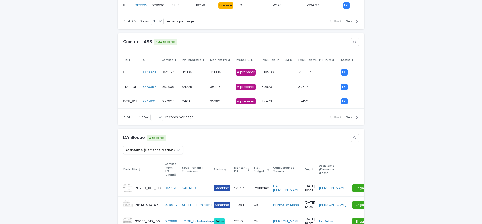
scroll to position [211, 0]
click at [350, 116] on span "Next" at bounding box center [350, 118] width 8 height 4
click at [202, 97] on div "92032.89 92032.89" at bounding box center [193, 101] width 25 height 8
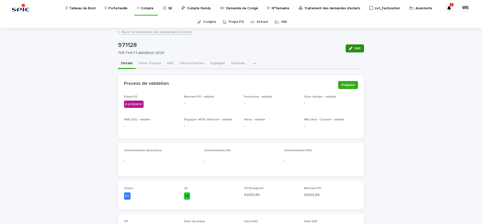
click at [358, 47] on span "Edit" at bounding box center [357, 49] width 6 height 4
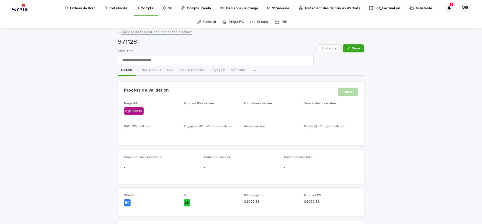
scroll to position [84, 0]
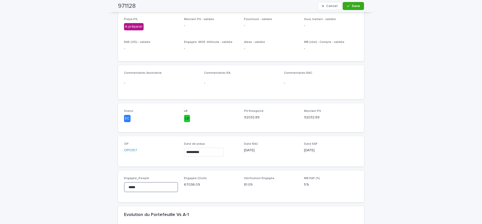
drag, startPoint x: 156, startPoint y: 188, endPoint x: 42, endPoint y: 184, distance: 114.8
click at [124, 184] on input "*****" at bounding box center [151, 187] width 54 height 10
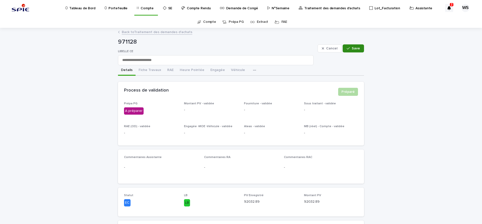
type input "********"
click at [356, 49] on span "Save" at bounding box center [356, 49] width 8 height 4
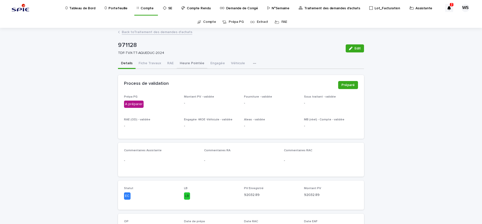
click at [195, 62] on button "Heure Pointée" at bounding box center [192, 63] width 31 height 11
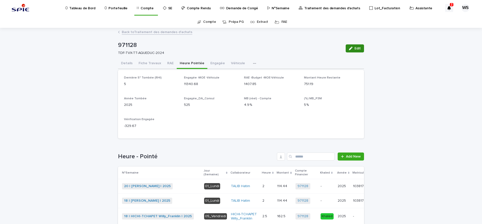
click at [357, 49] on span "Edit" at bounding box center [357, 49] width 6 height 4
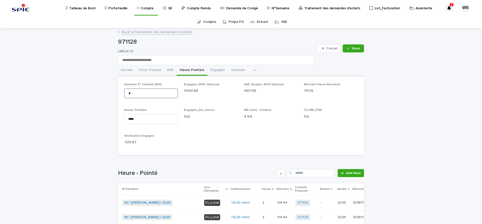
drag, startPoint x: 133, startPoint y: 94, endPoint x: 89, endPoint y: 92, distance: 44.0
click at [124, 92] on input "*" at bounding box center [151, 93] width 54 height 10
type input "**"
click at [356, 49] on span "Save" at bounding box center [356, 49] width 8 height 4
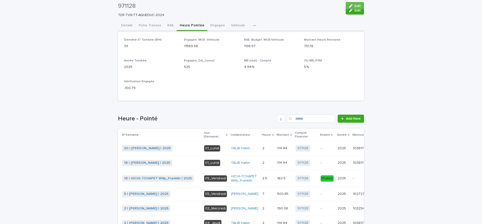
scroll to position [21, 0]
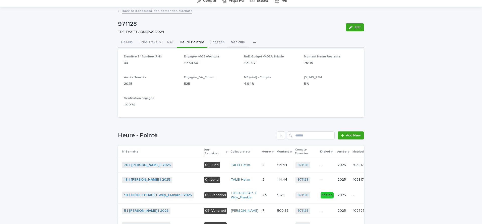
click at [234, 42] on div "971128 Edit 971128 TDF-TVX-TT-AQUEDUC-2024 Edit Sorry, there was an error savin…" at bounding box center [241, 215] width 246 height 416
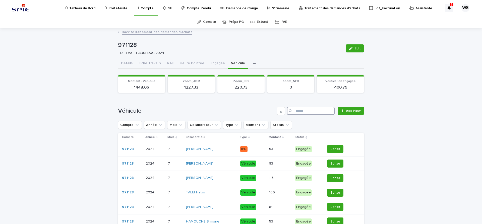
click at [301, 111] on input "Search" at bounding box center [311, 111] width 48 height 8
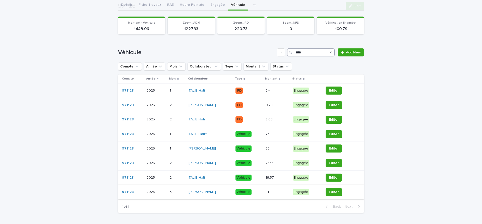
scroll to position [77, 0]
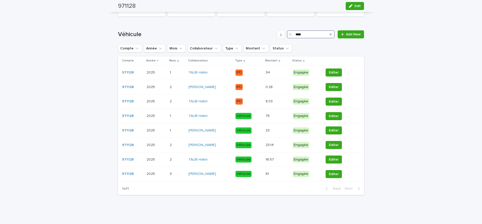
type input "****"
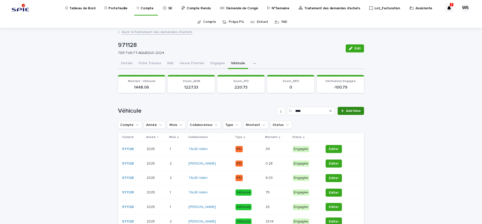
click at [352, 111] on span "Add New" at bounding box center [353, 111] width 15 height 4
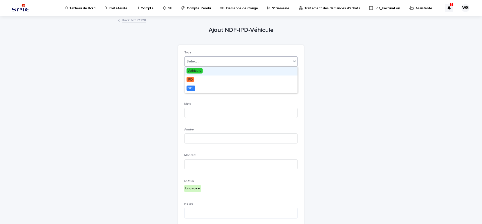
click at [196, 63] on div "Select..." at bounding box center [192, 61] width 13 height 5
click at [193, 70] on span "Véhicule" at bounding box center [194, 71] width 16 height 6
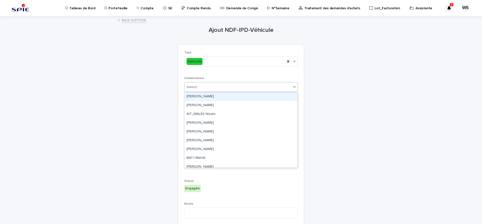
click at [198, 87] on div "Select..." at bounding box center [192, 87] width 13 height 5
type input "***"
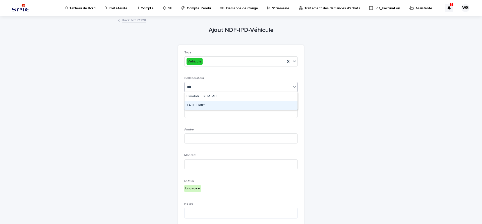
click at [195, 106] on div "TALIB Hatim" at bounding box center [240, 105] width 113 height 9
type input "*"
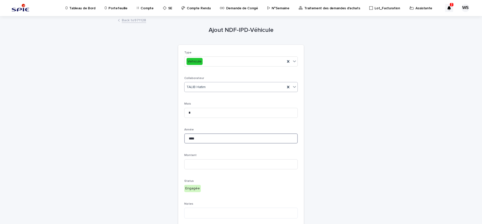
type input "****"
type input "*****"
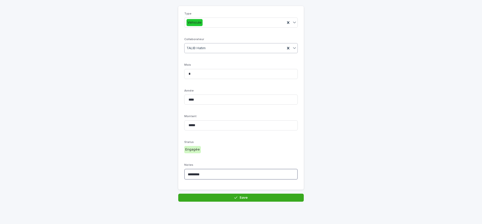
scroll to position [42, 0]
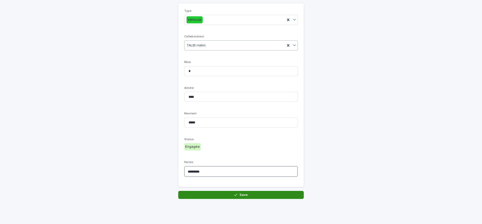
type textarea "*********"
click at [250, 195] on button "Save" at bounding box center [240, 195] width 125 height 8
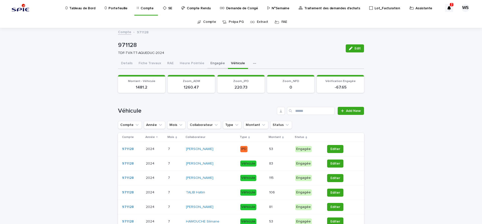
click at [213, 62] on button "Engagée" at bounding box center [217, 63] width 21 height 11
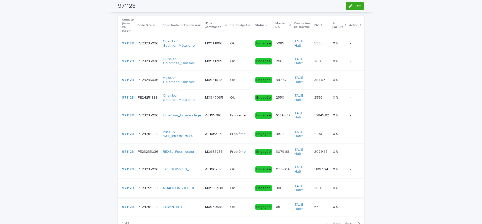
scroll to position [126, 0]
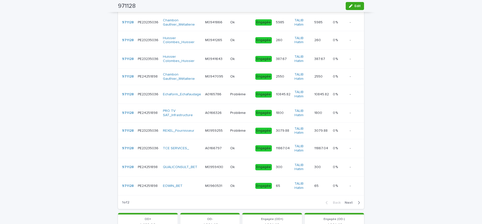
click at [351, 202] on span "Next" at bounding box center [350, 203] width 11 height 4
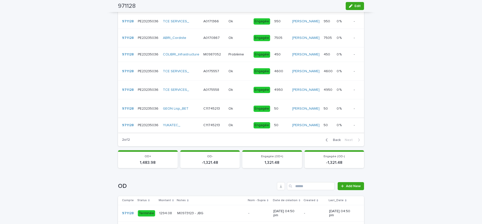
scroll to position [63, 0]
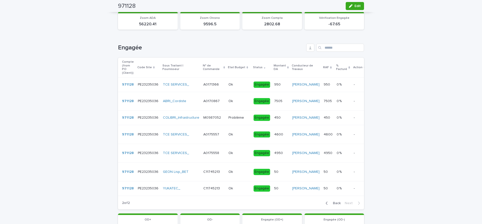
click at [339, 205] on span "Back" at bounding box center [335, 204] width 11 height 4
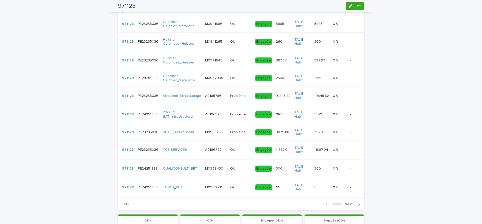
scroll to position [126, 0]
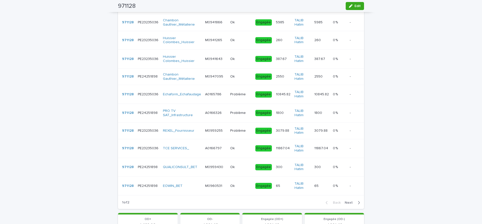
click at [350, 202] on span "Next" at bounding box center [350, 203] width 11 height 4
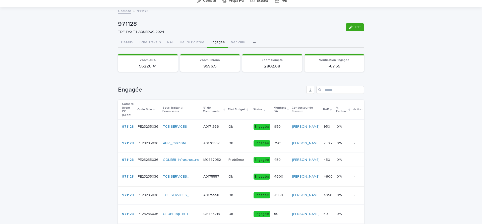
scroll to position [84, 0]
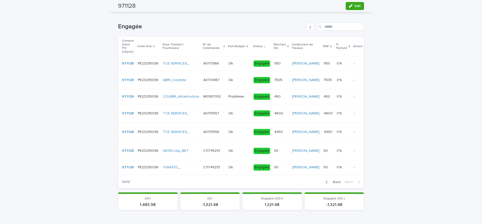
drag, startPoint x: 337, startPoint y: 188, endPoint x: 83, endPoint y: 158, distance: 255.3
click at [336, 184] on span "Back" at bounding box center [335, 182] width 11 height 4
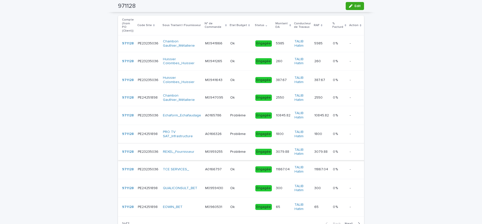
scroll to position [126, 0]
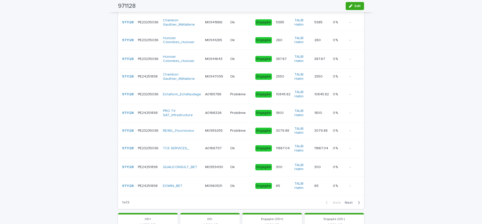
click at [350, 202] on span "Next" at bounding box center [350, 203] width 11 height 4
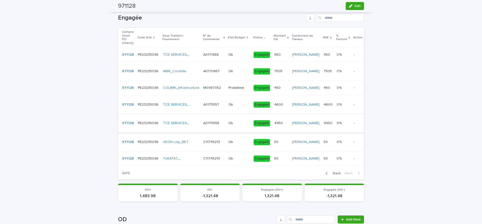
scroll to position [84, 0]
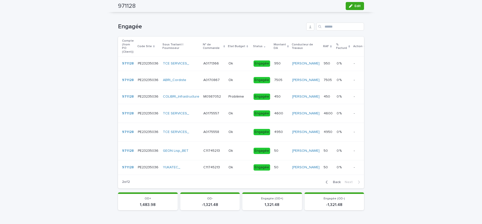
click at [336, 184] on span "Back" at bounding box center [335, 182] width 11 height 4
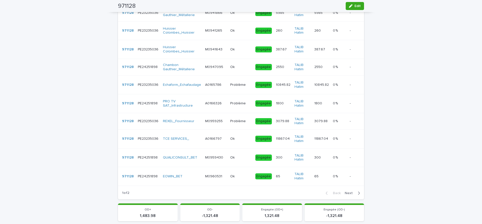
scroll to position [148, 0]
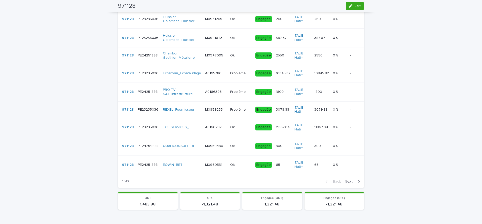
click at [350, 181] on span "Next" at bounding box center [350, 182] width 11 height 4
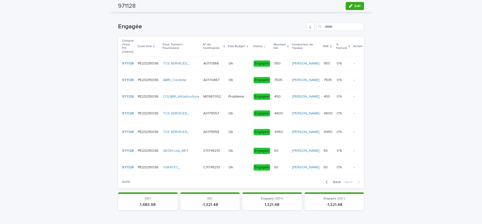
scroll to position [0, 0]
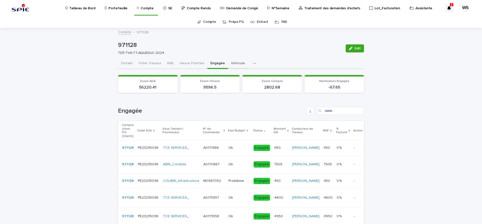
click at [232, 63] on button "Véhicule" at bounding box center [238, 63] width 20 height 11
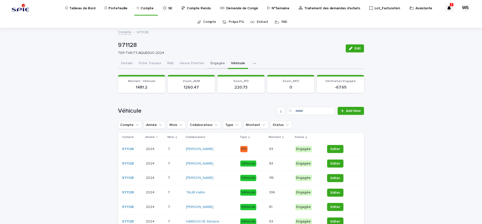
click at [213, 63] on button "Engagée" at bounding box center [217, 63] width 21 height 11
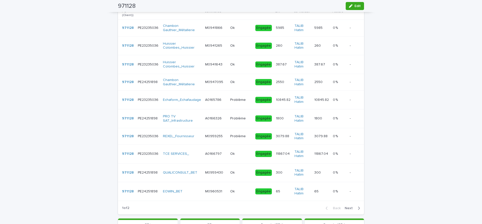
scroll to position [126, 0]
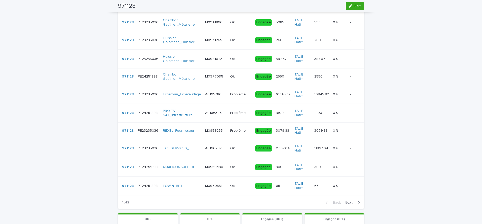
click at [350, 203] on span "Next" at bounding box center [350, 203] width 11 height 4
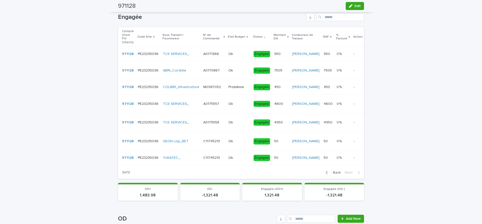
scroll to position [84, 0]
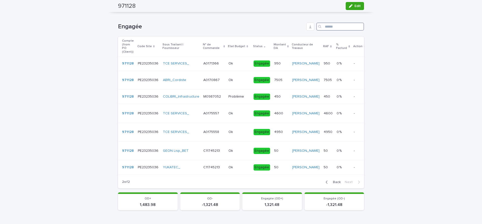
click at [333, 27] on input "Search" at bounding box center [340, 27] width 48 height 8
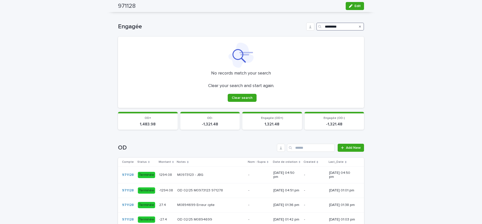
type input "*********"
click at [360, 27] on icon "Search" at bounding box center [360, 26] width 2 height 3
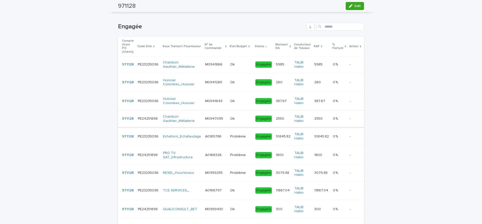
scroll to position [190, 0]
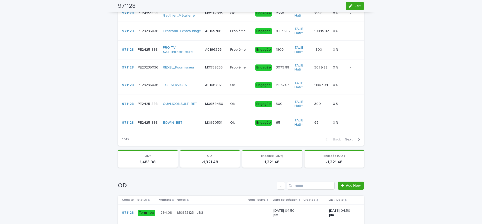
click at [350, 139] on span "Next" at bounding box center [350, 140] width 11 height 4
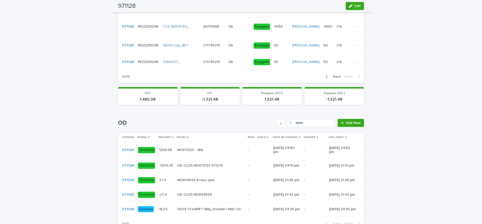
scroll to position [105, 0]
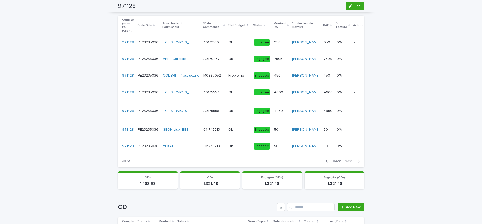
click at [222, 149] on p at bounding box center [213, 146] width 21 height 4
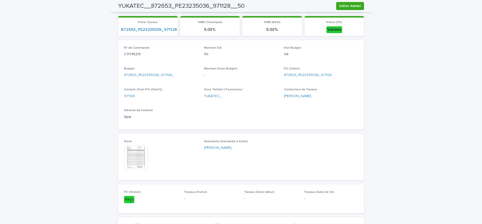
scroll to position [148, 0]
click at [132, 157] on img at bounding box center [136, 157] width 24 height 24
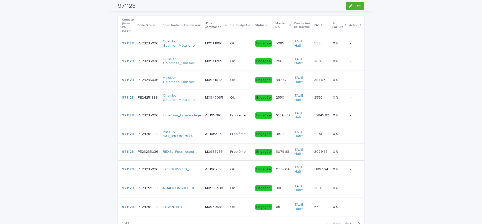
scroll to position [169, 0]
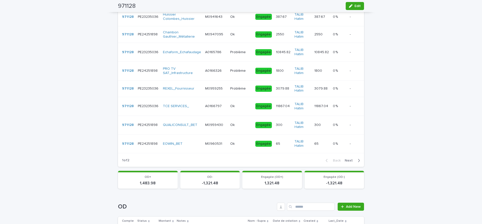
click at [349, 160] on span "Next" at bounding box center [350, 161] width 11 height 4
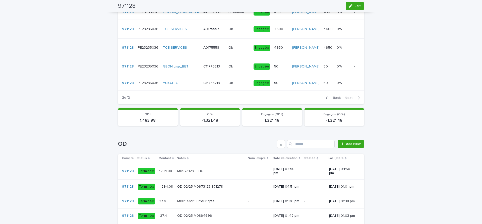
click at [188, 85] on div "YUKATEC_" at bounding box center [181, 83] width 36 height 4
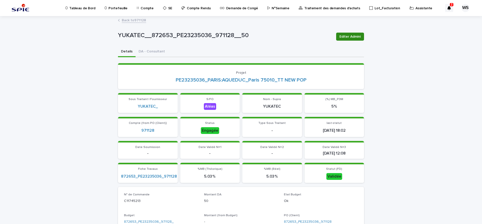
click at [350, 37] on span "Editer Admini" at bounding box center [349, 36] width 21 height 5
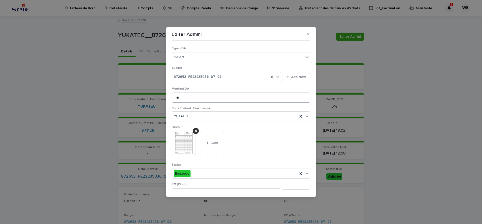
drag, startPoint x: 185, startPoint y: 96, endPoint x: 110, endPoint y: 94, distance: 74.5
click at [172, 94] on input "**" at bounding box center [241, 98] width 139 height 10
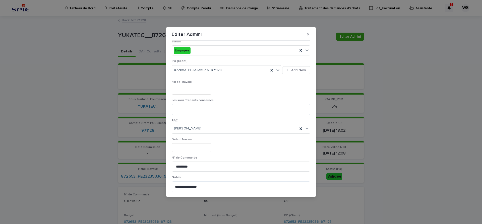
scroll to position [126, 0]
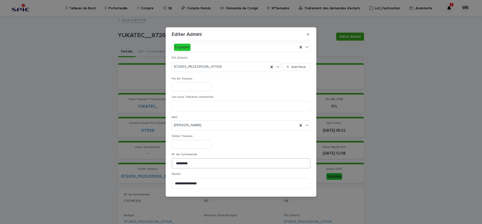
type input "***"
drag, startPoint x: 202, startPoint y: 163, endPoint x: 55, endPoint y: 148, distance: 147.9
click at [172, 158] on input "*********" at bounding box center [241, 163] width 139 height 10
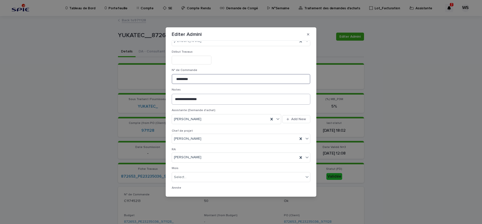
scroll to position [260, 0]
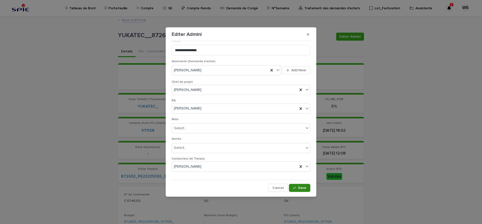
type input "*********"
click at [304, 189] on span "Save" at bounding box center [302, 188] width 8 height 4
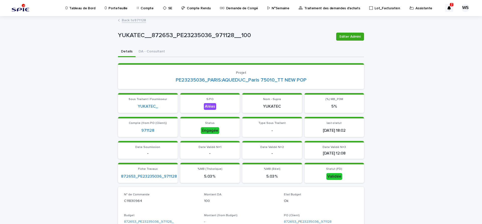
click at [138, 20] on link "Back to 971128" at bounding box center [134, 20] width 24 height 6
